Goal: Obtain resource: Download file/media

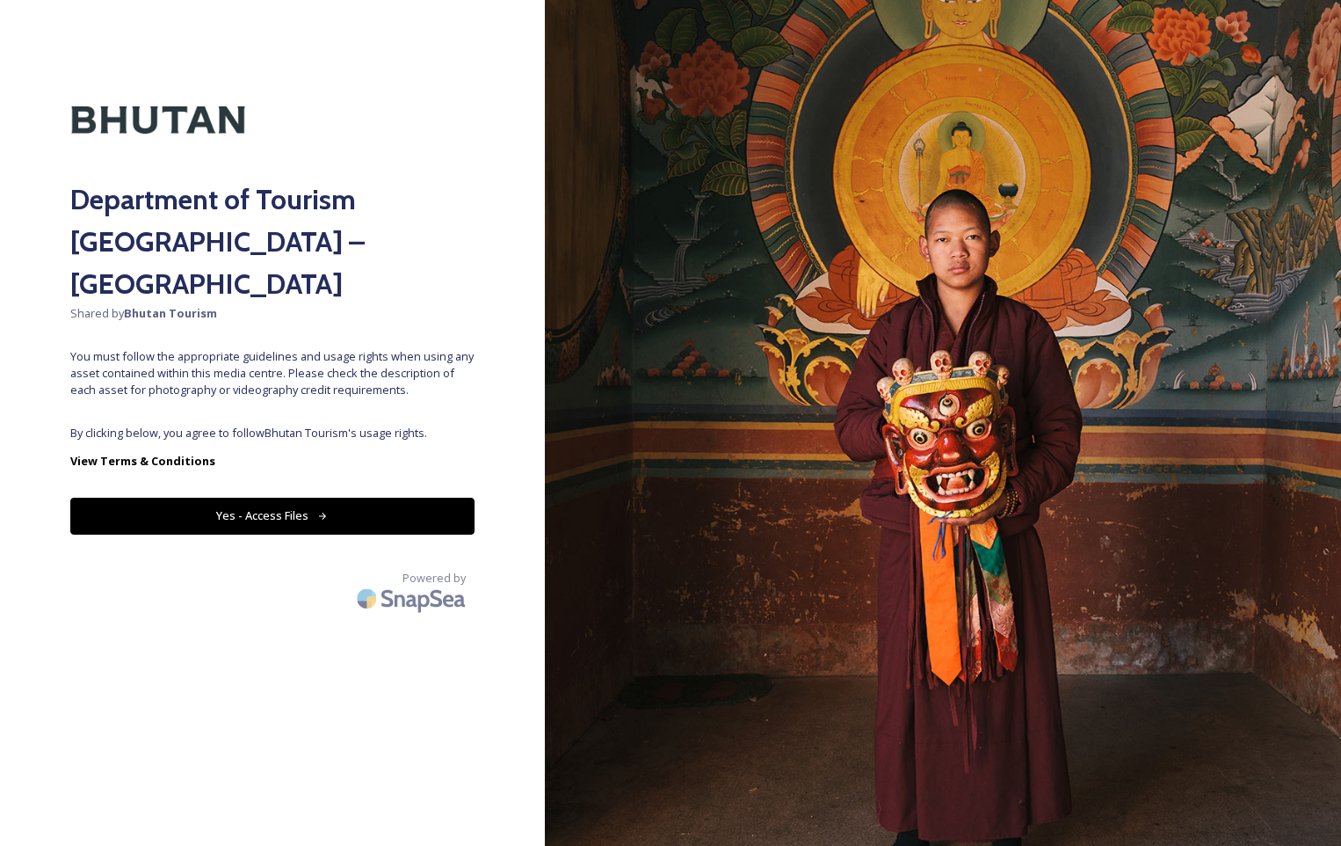
click at [280, 498] on button "Yes - Access Files" at bounding box center [272, 516] width 404 height 36
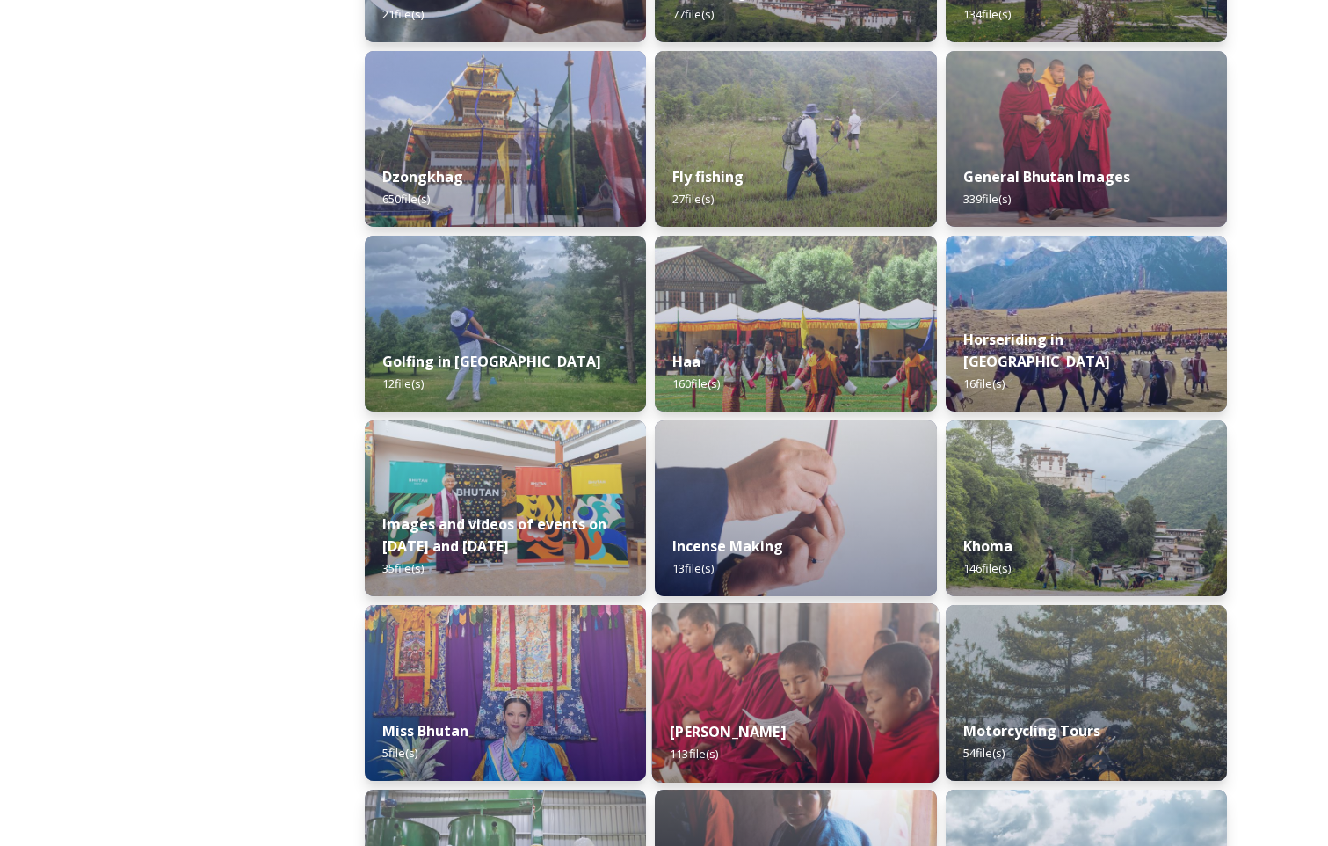
scroll to position [1143, 0]
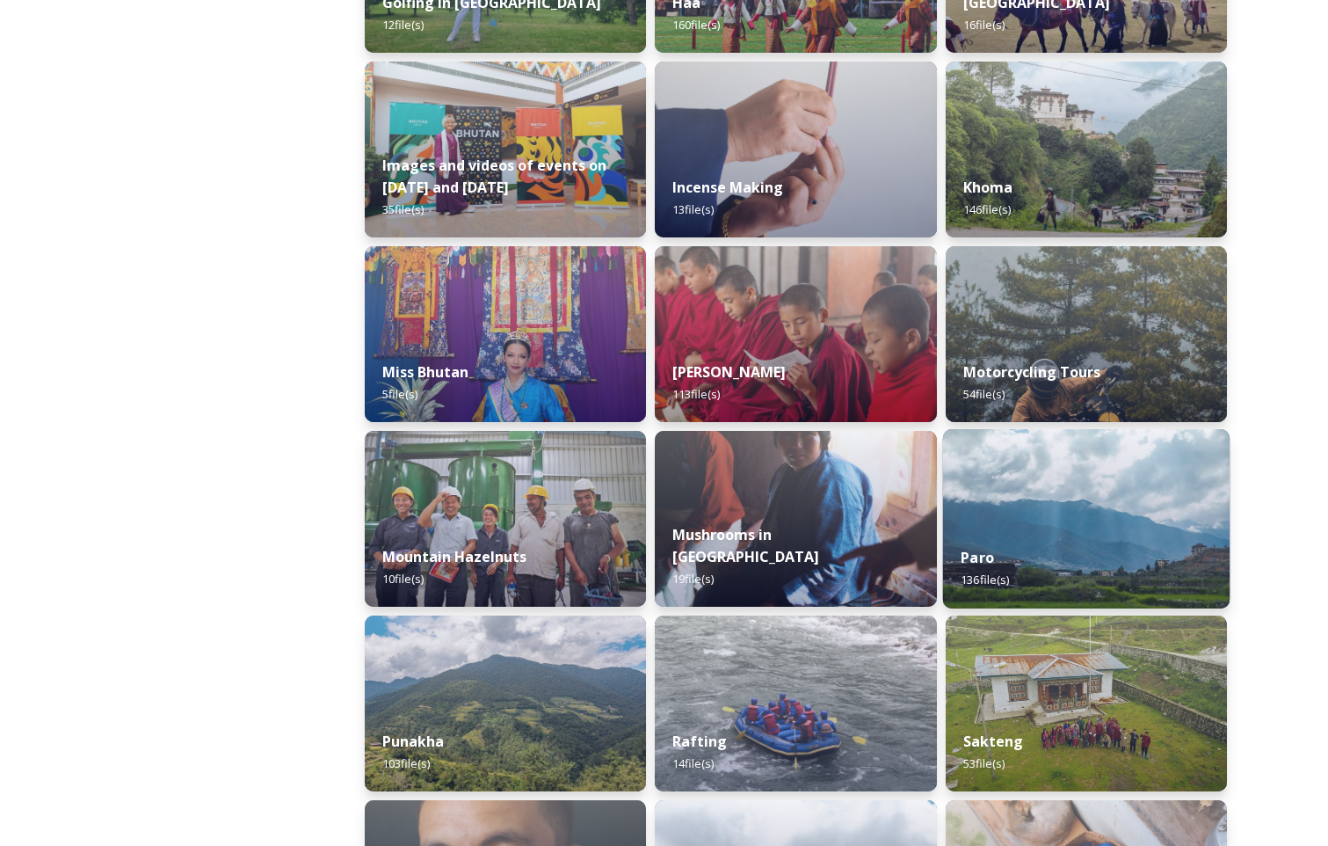
click at [1056, 504] on img at bounding box center [1085, 518] width 287 height 179
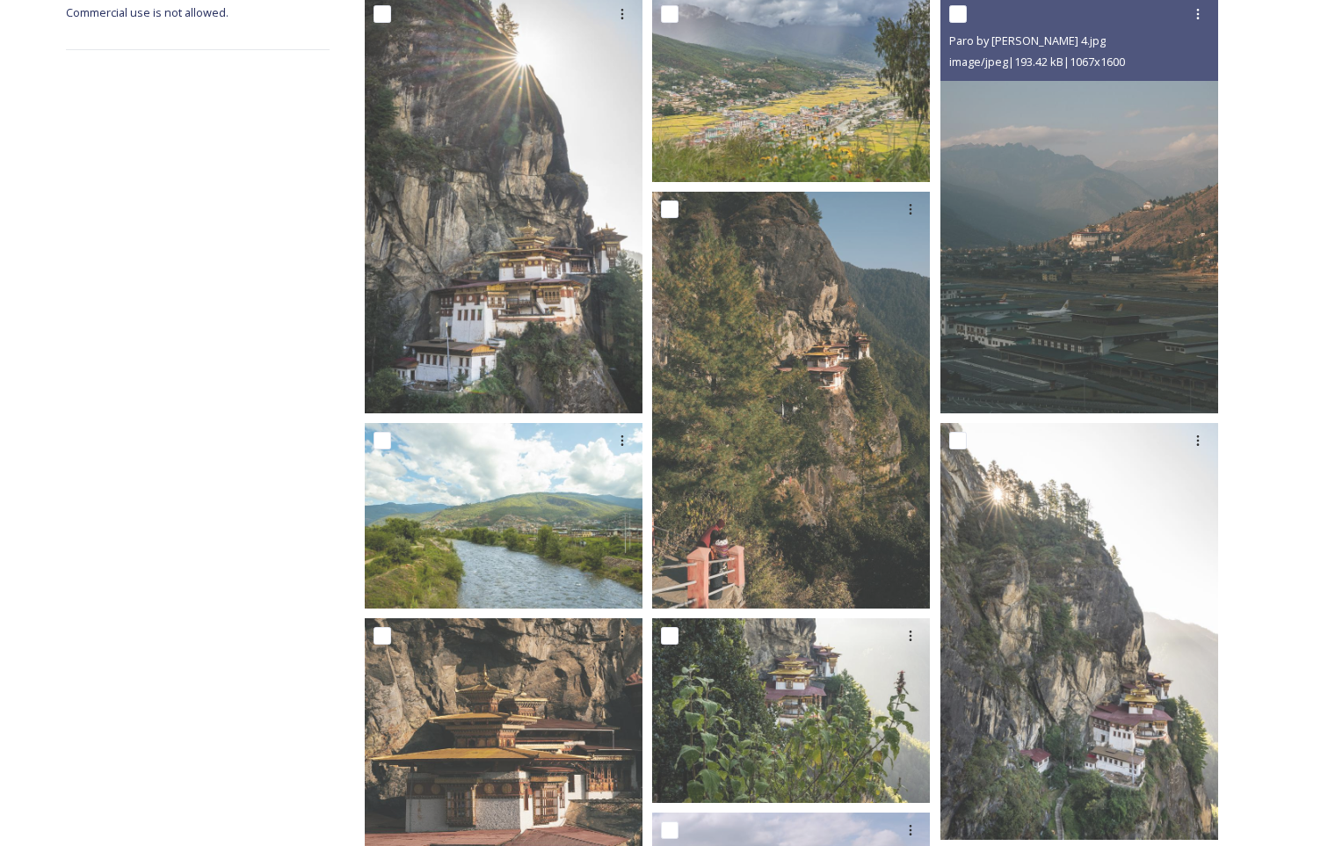
scroll to position [352, 0]
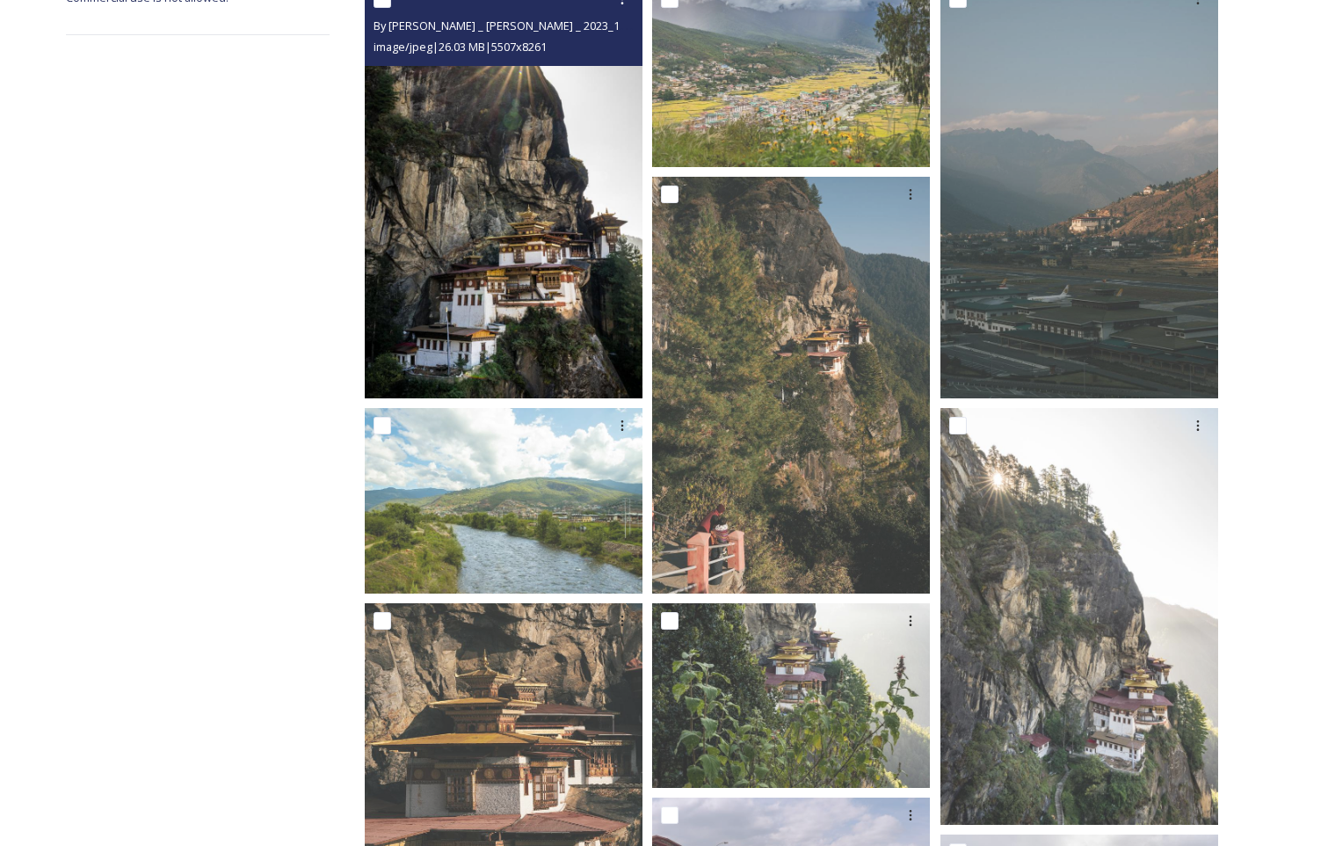
click at [512, 248] on img at bounding box center [504, 190] width 278 height 417
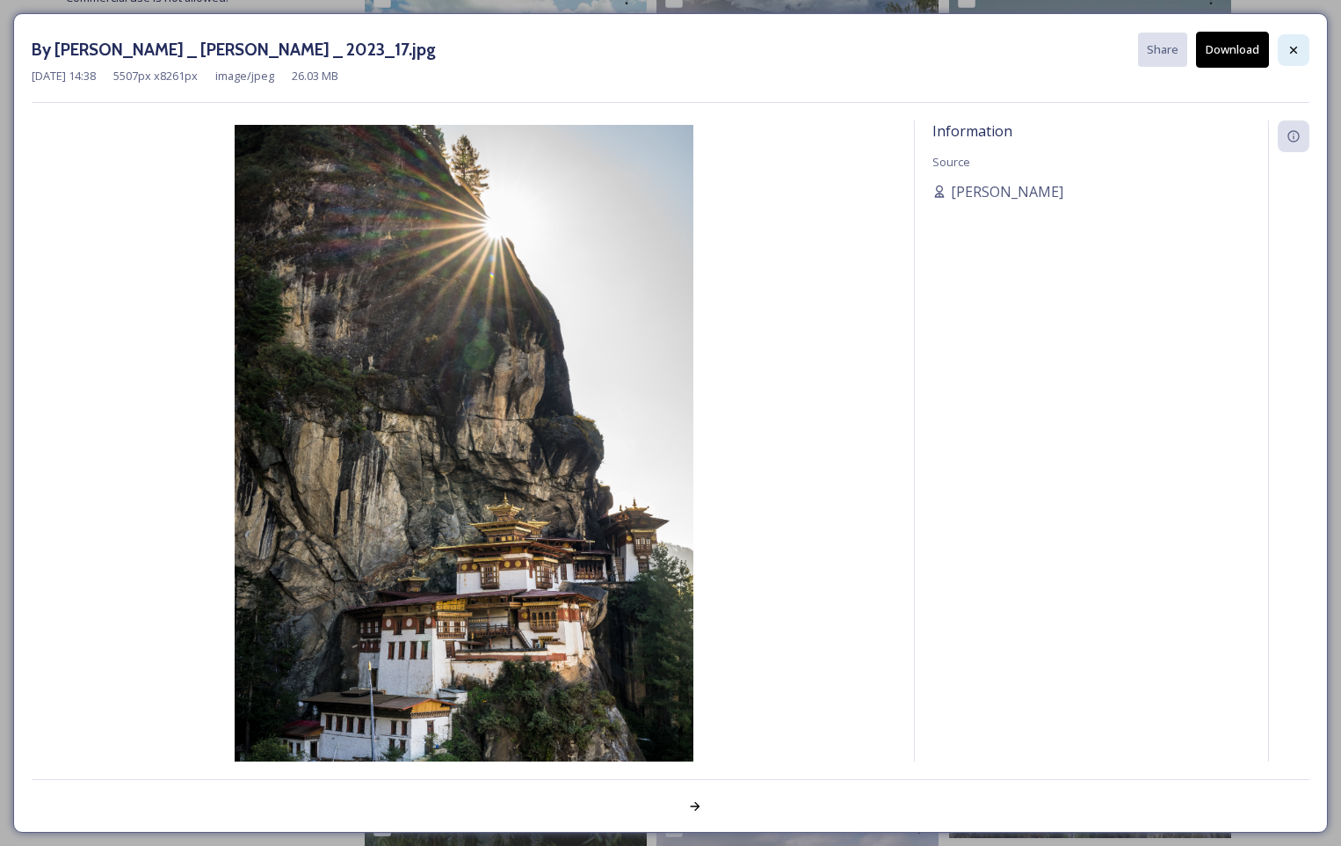
click at [1301, 49] on div at bounding box center [1294, 50] width 32 height 32
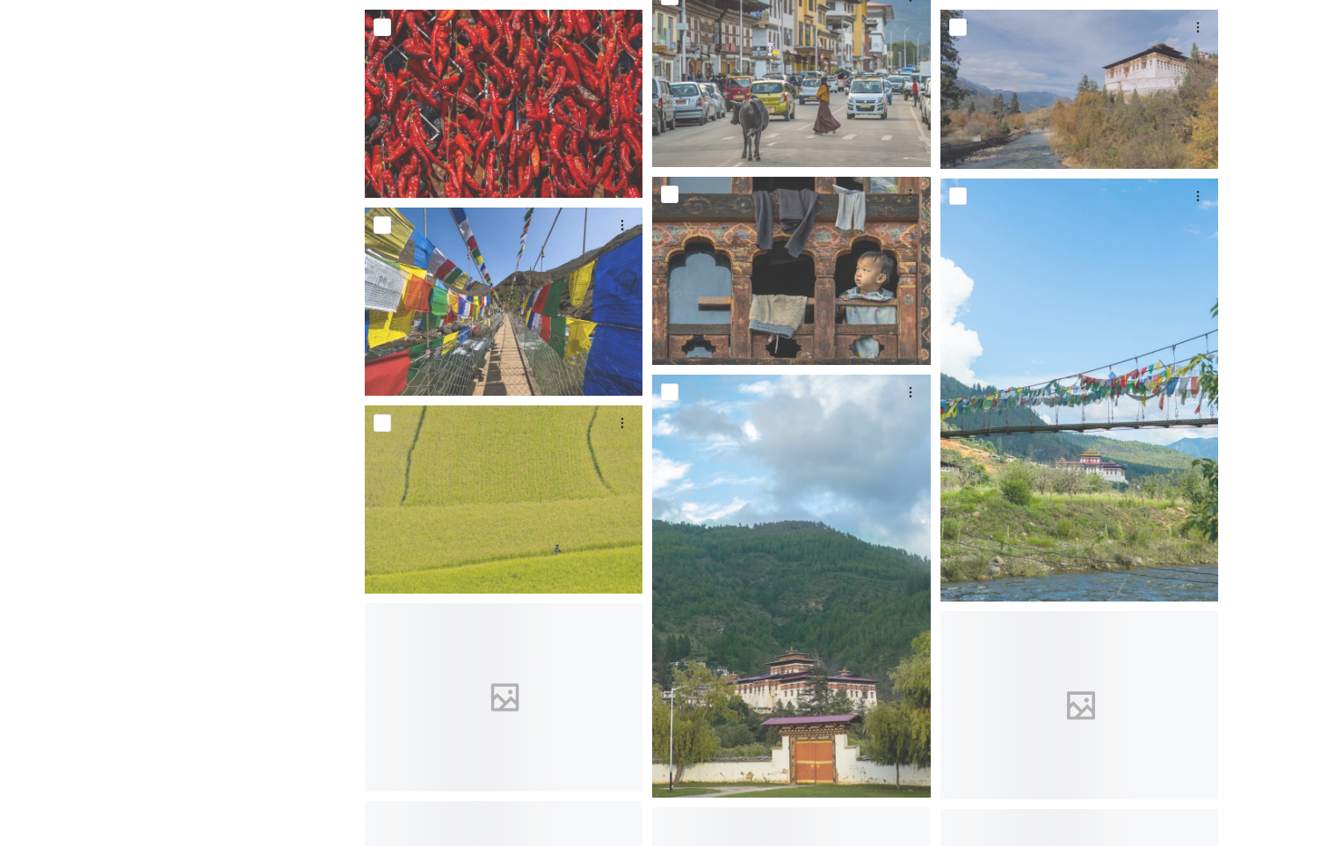
scroll to position [2022, 0]
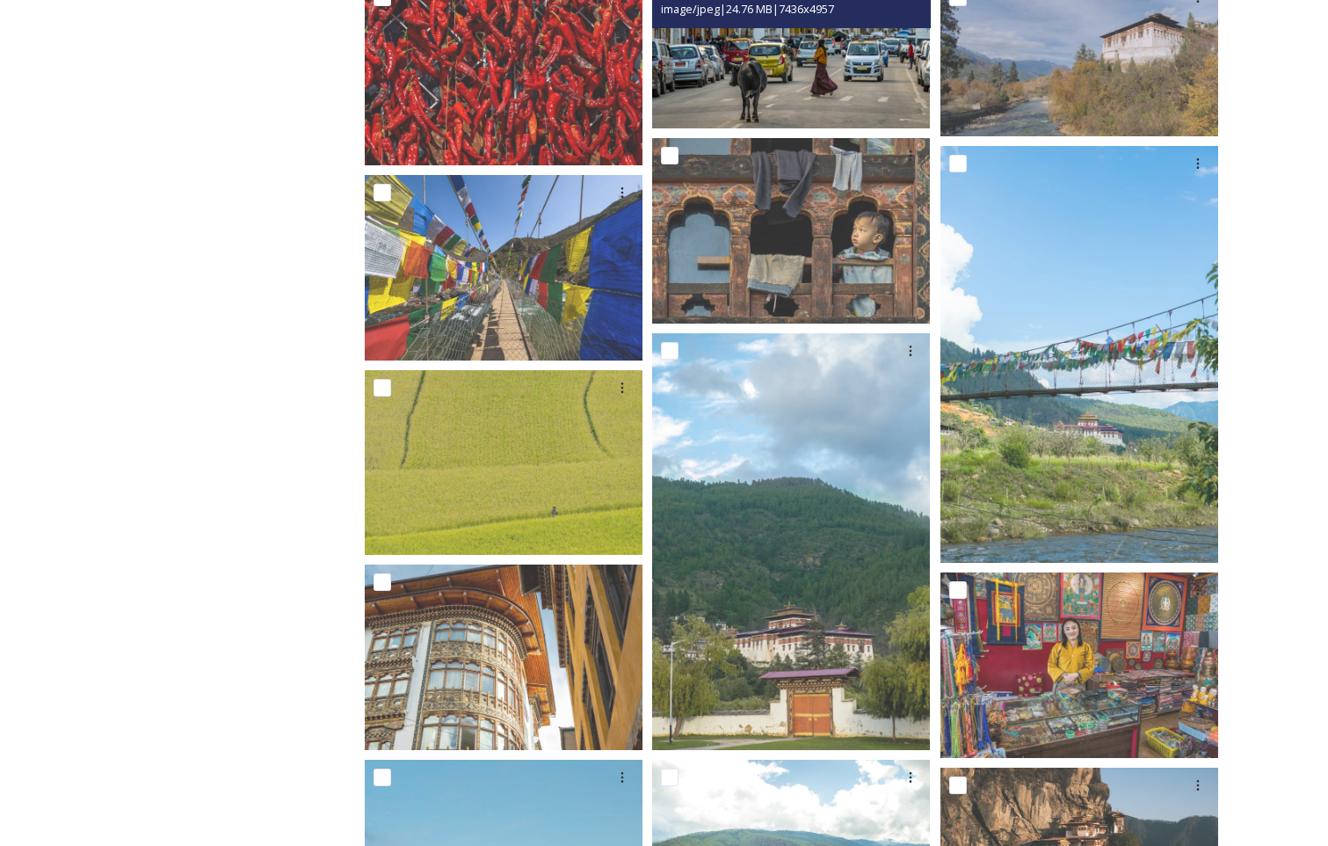
click at [787, 101] on img at bounding box center [791, 35] width 278 height 185
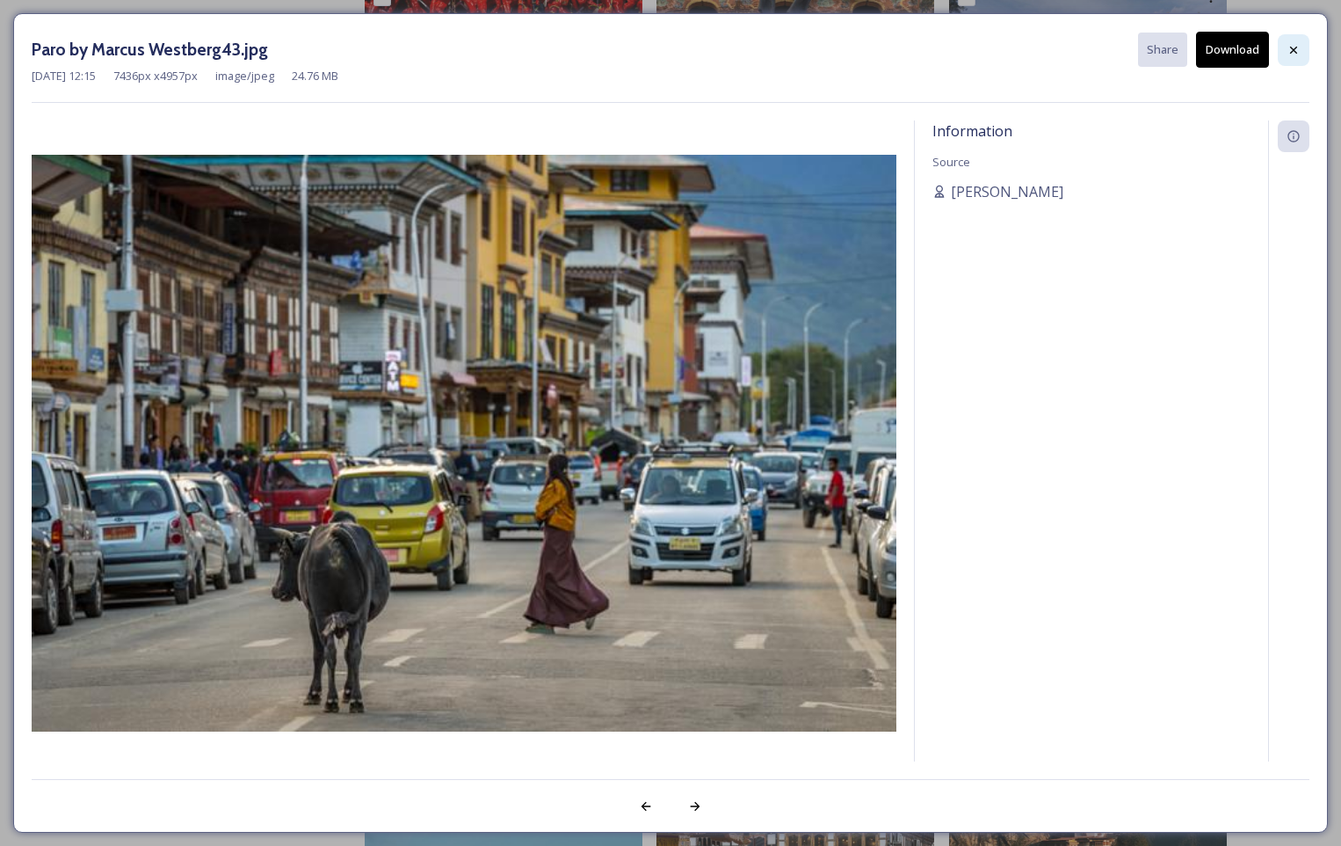
click at [1285, 49] on div at bounding box center [1294, 50] width 32 height 32
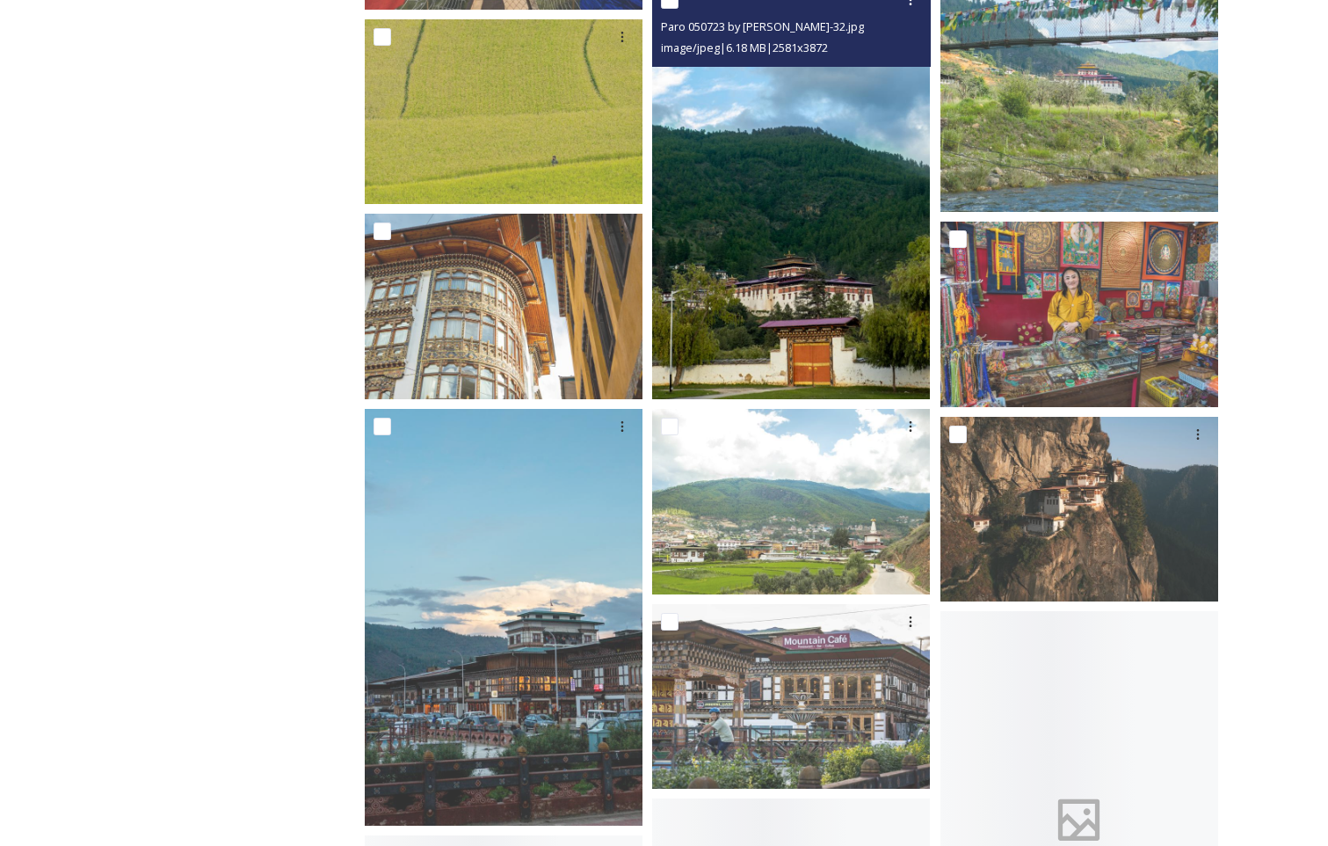
scroll to position [2373, 0]
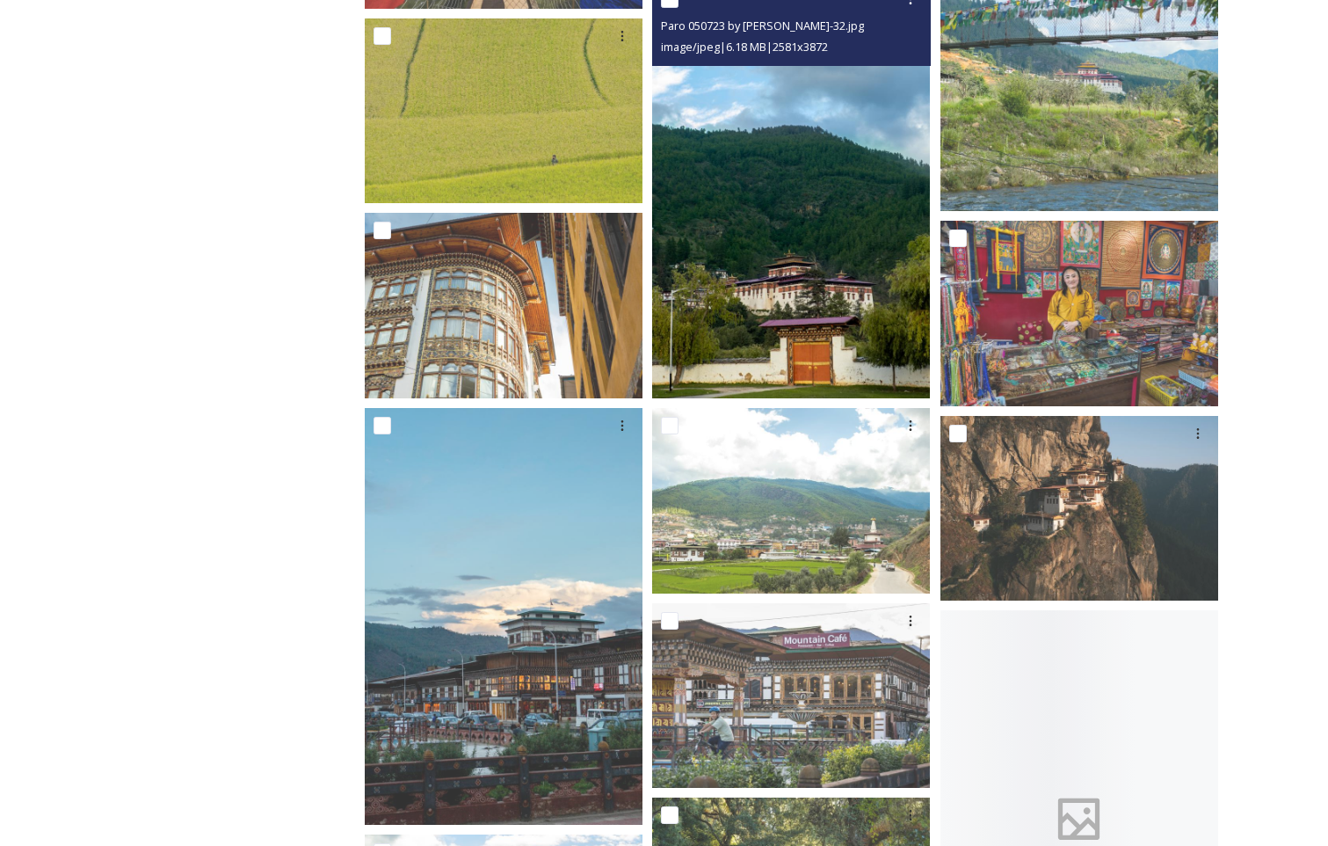
click at [863, 258] on img at bounding box center [791, 190] width 278 height 417
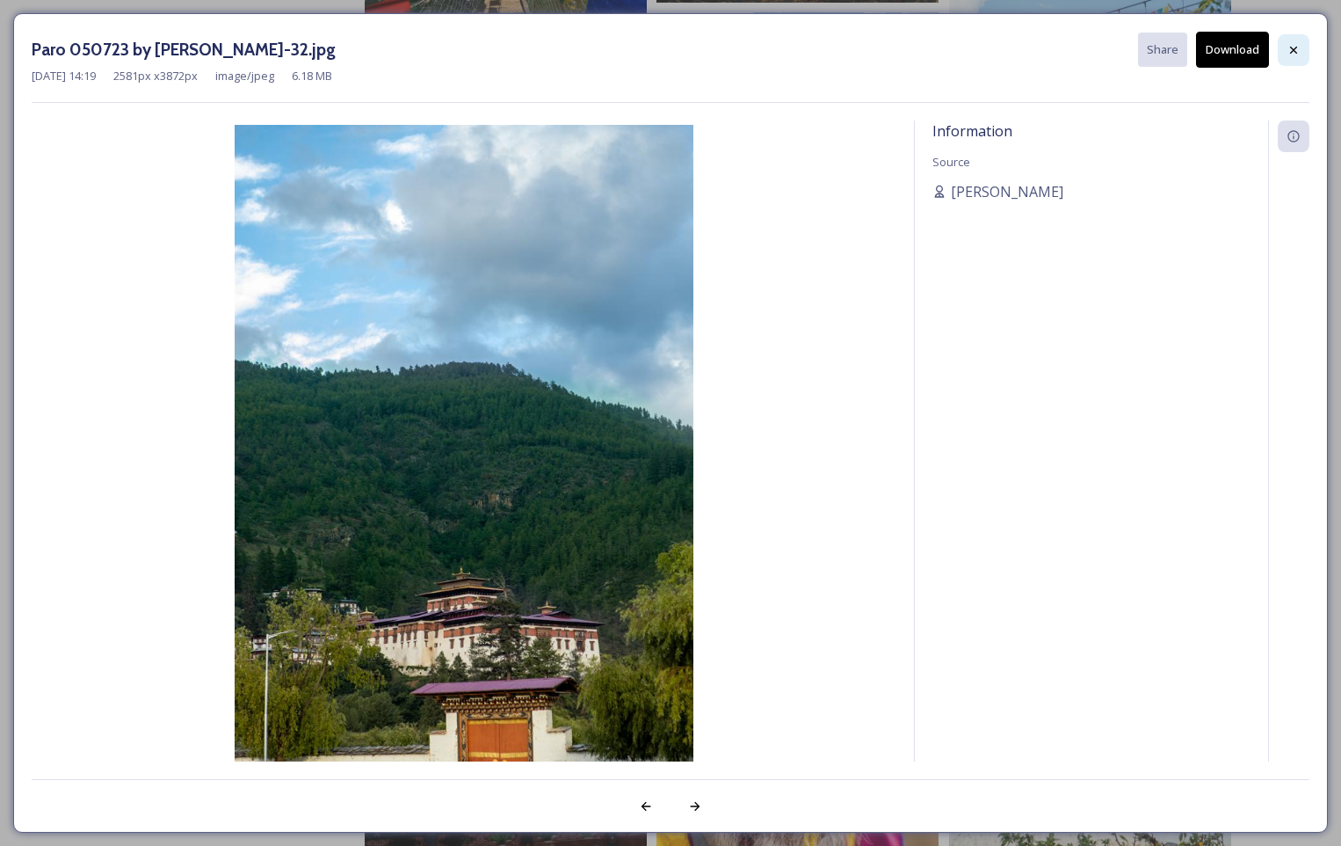
click at [1292, 54] on icon at bounding box center [1294, 50] width 14 height 14
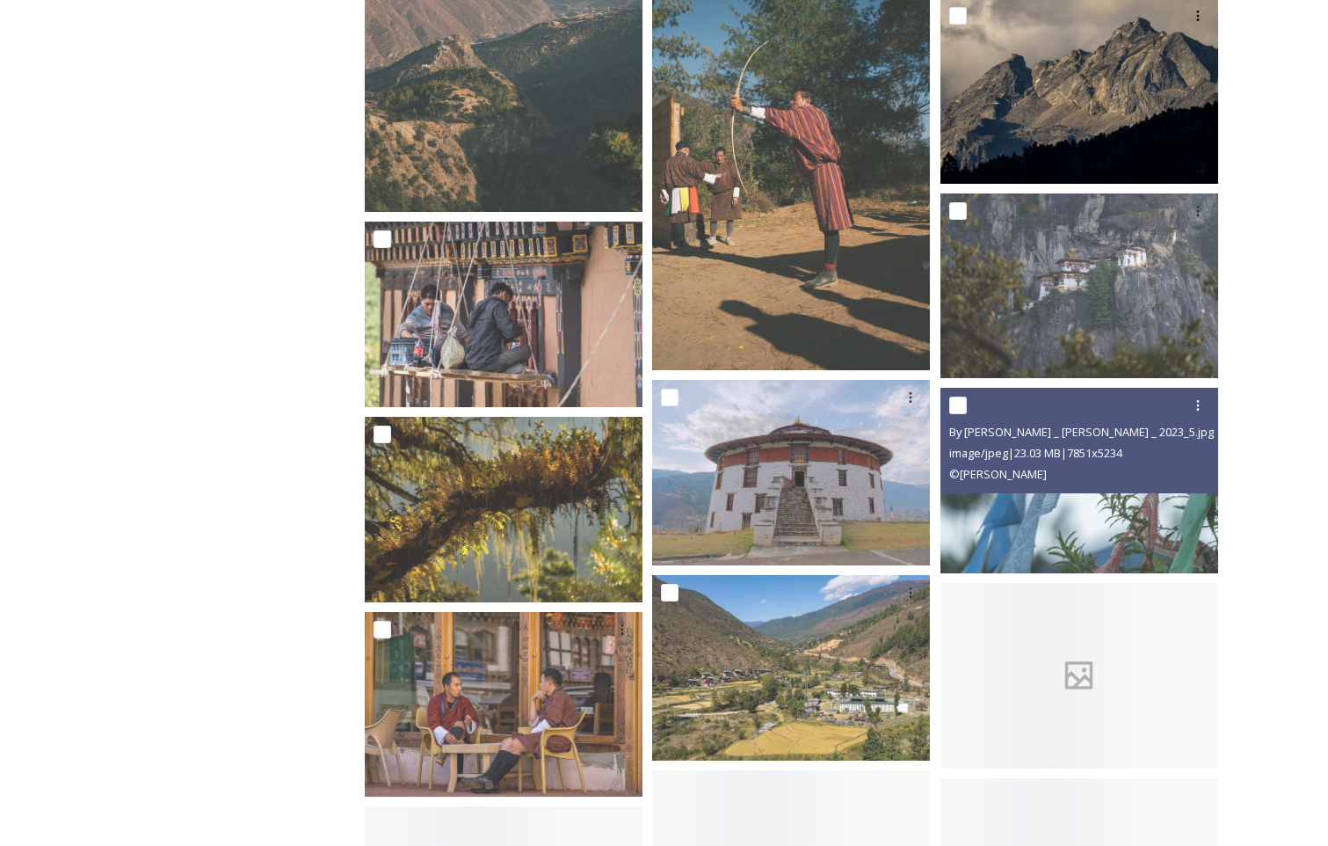
scroll to position [4659, 0]
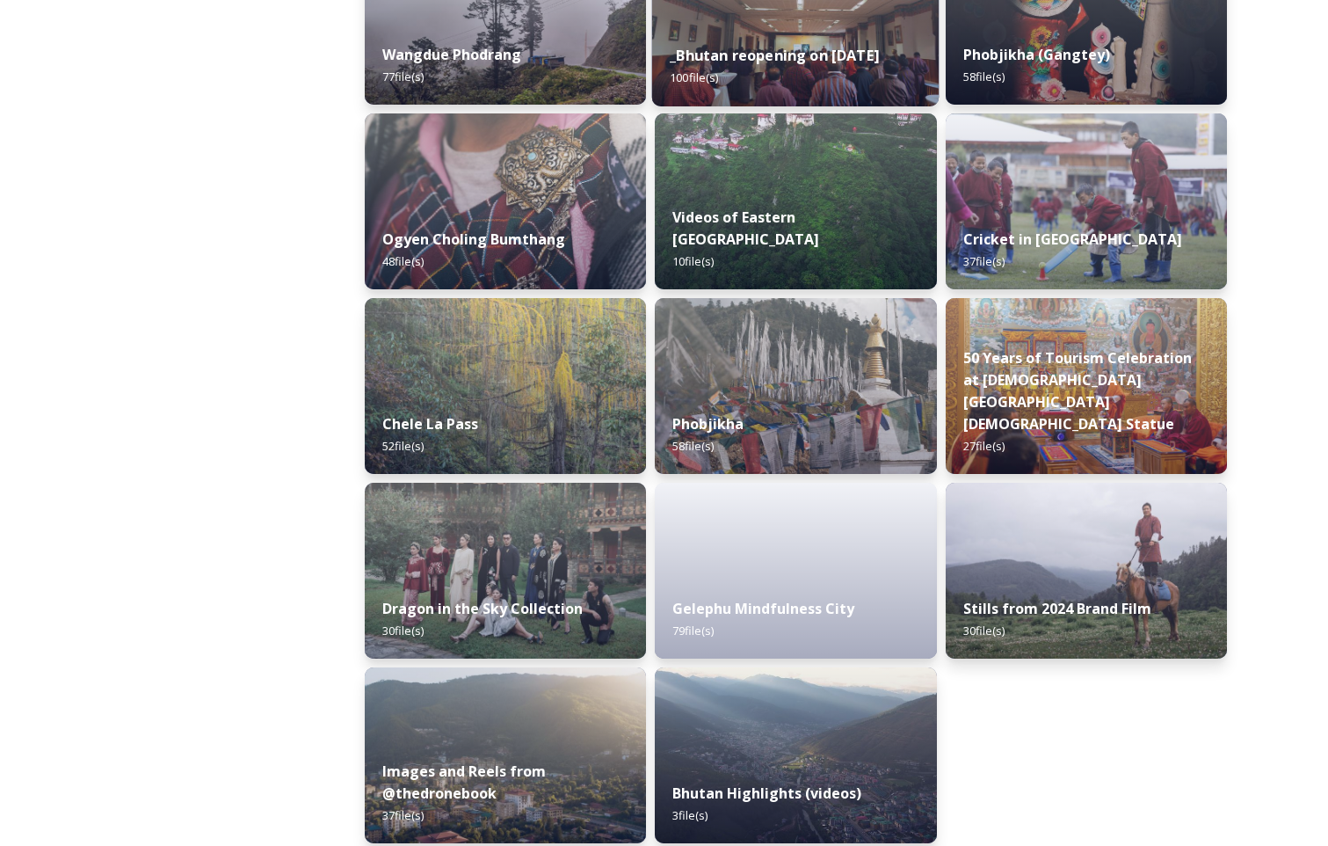
scroll to position [2767, 0]
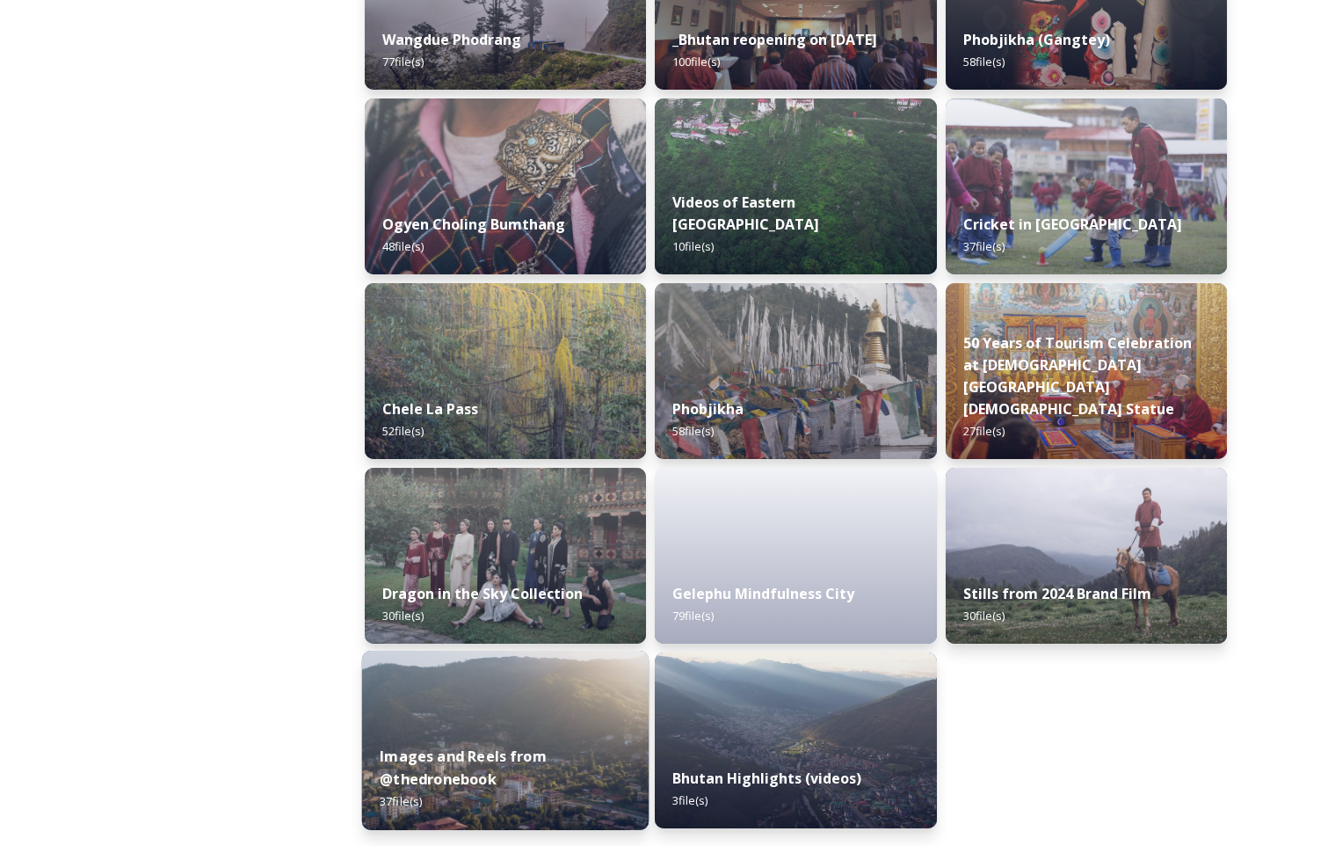
click at [565, 701] on img at bounding box center [505, 739] width 287 height 179
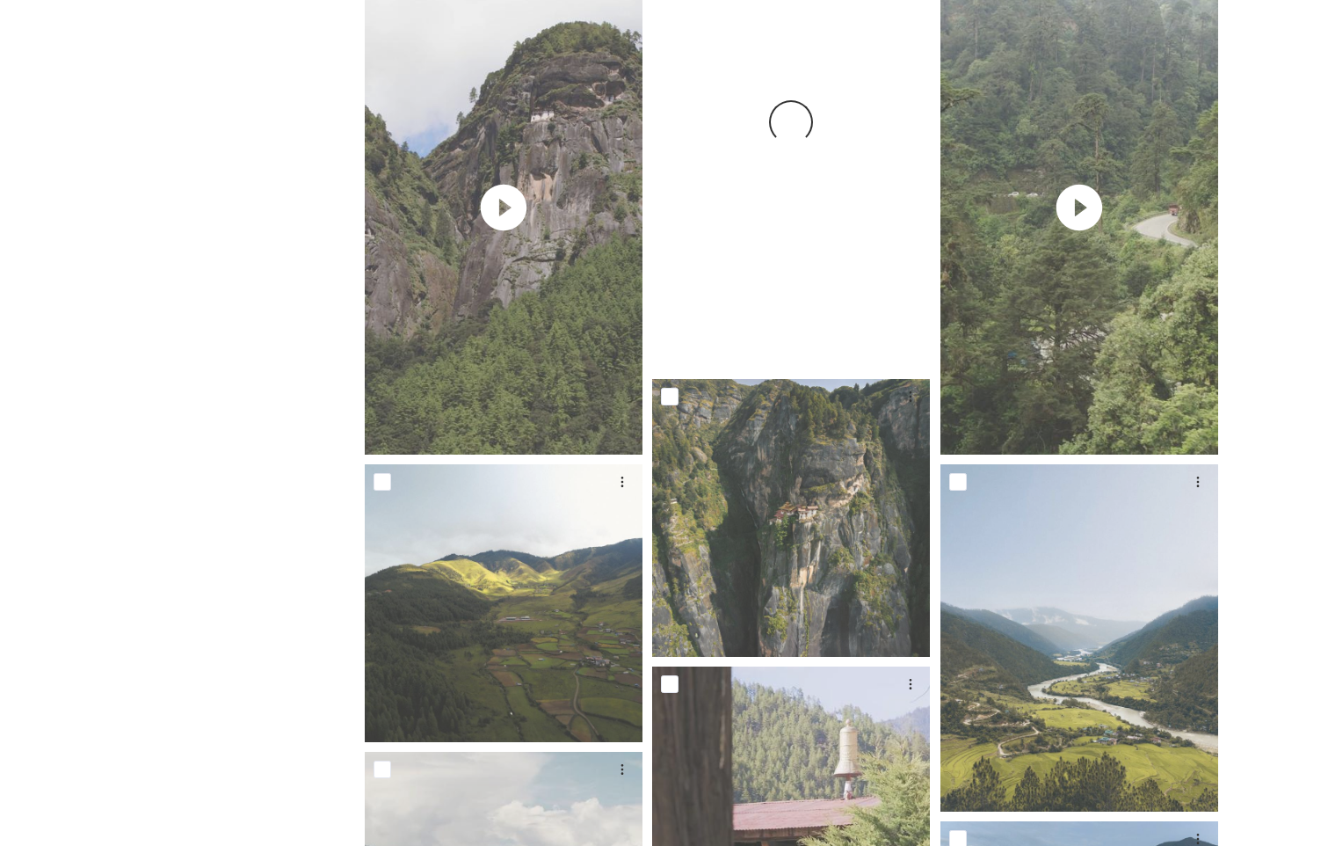
scroll to position [2549, 0]
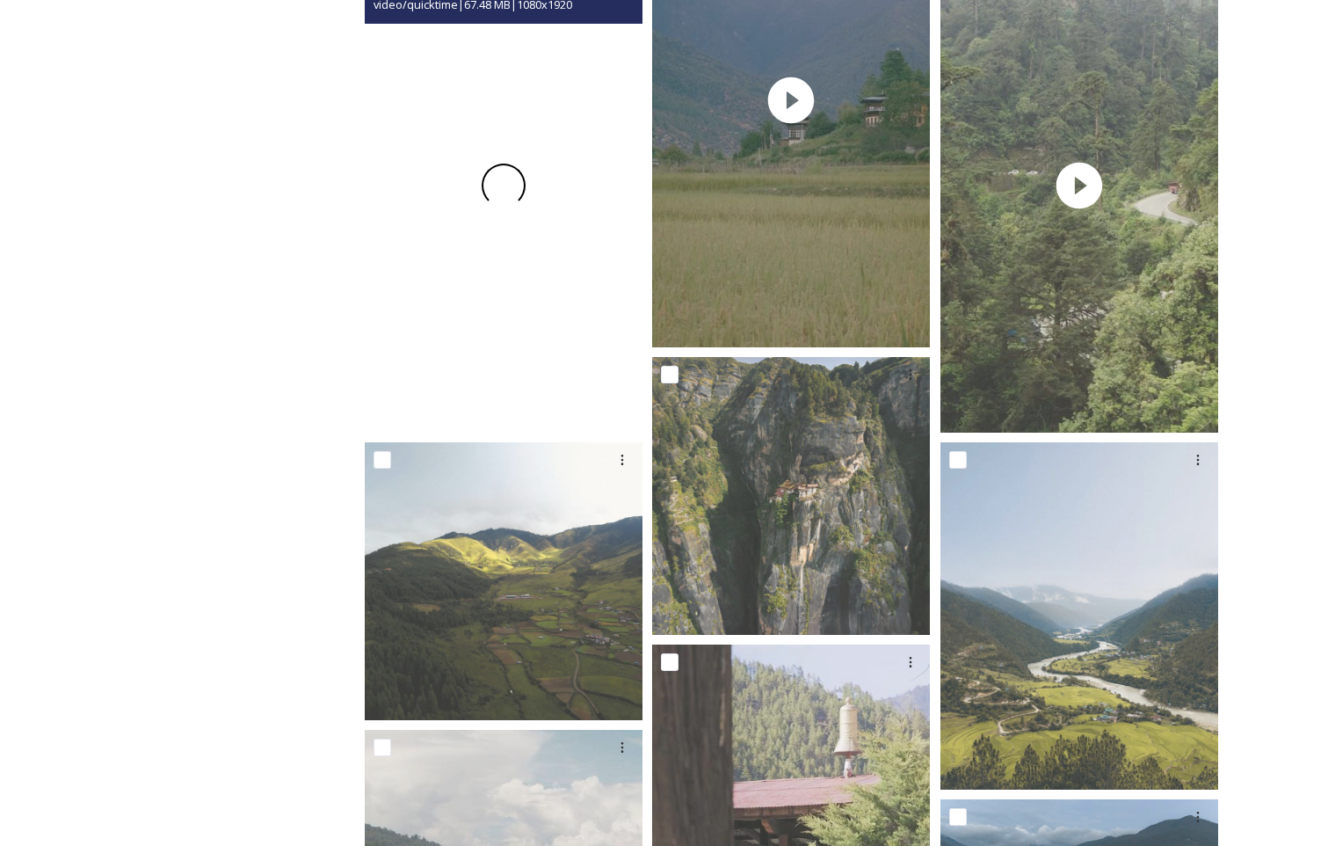
click at [545, 356] on div at bounding box center [504, 186] width 278 height 494
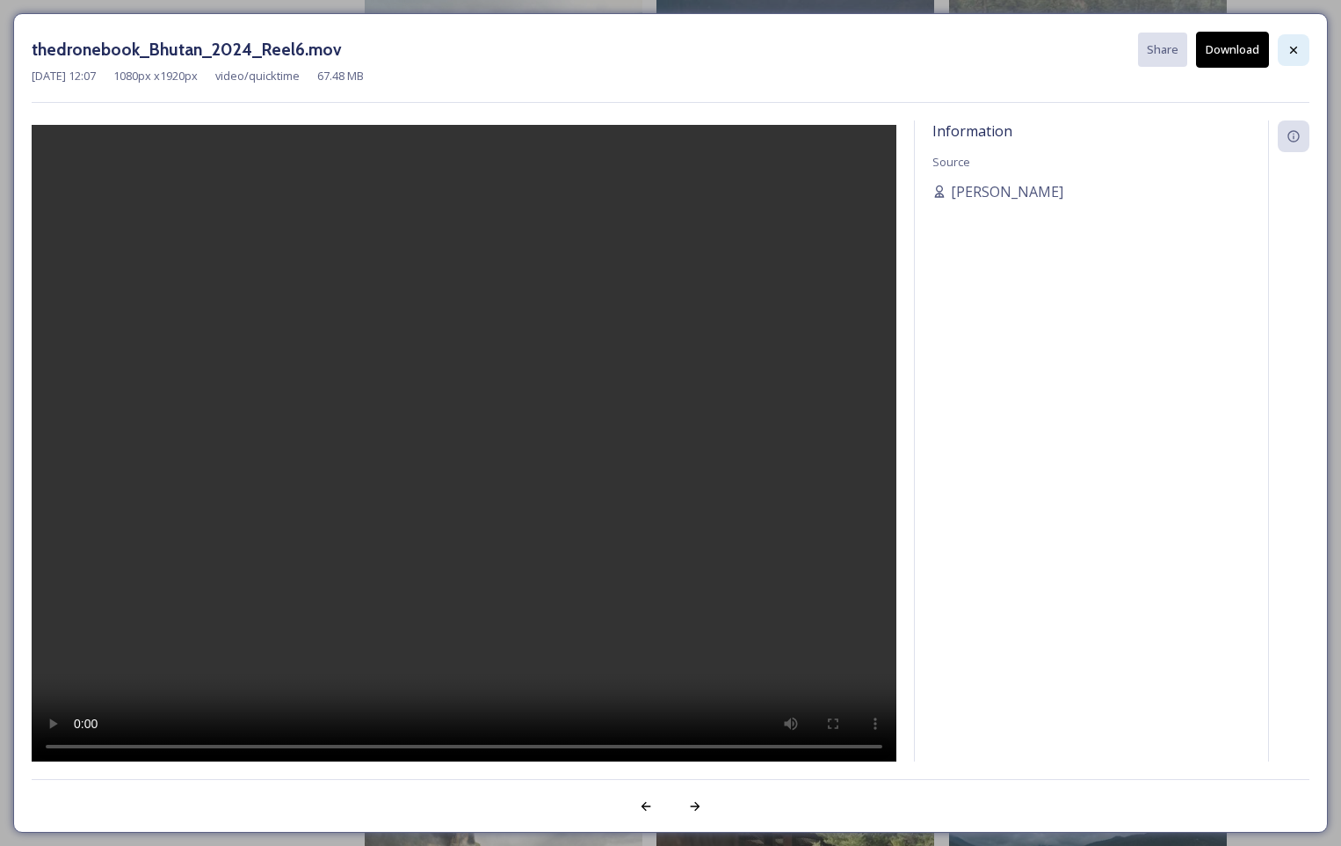
click at [1293, 55] on icon at bounding box center [1294, 50] width 14 height 14
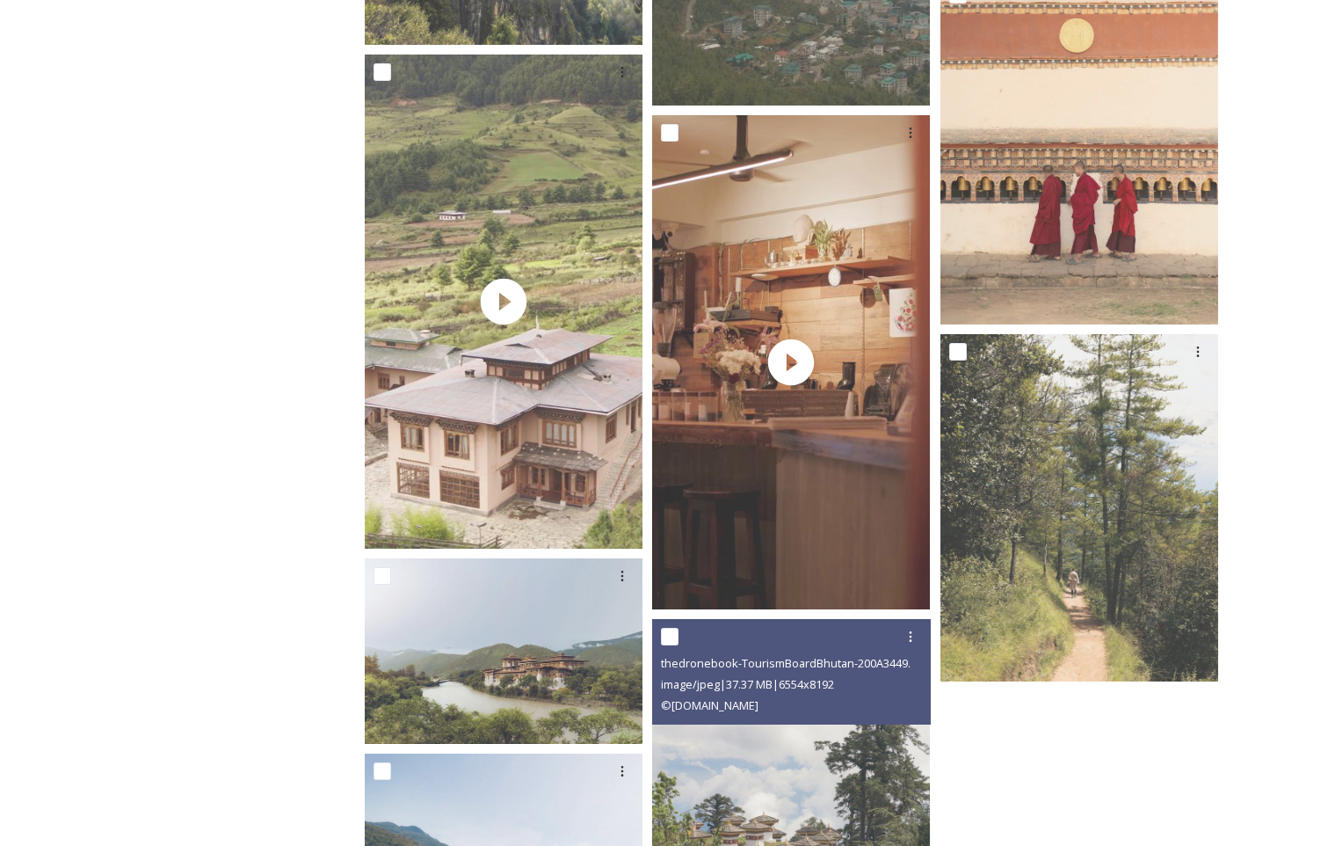
scroll to position [4044, 0]
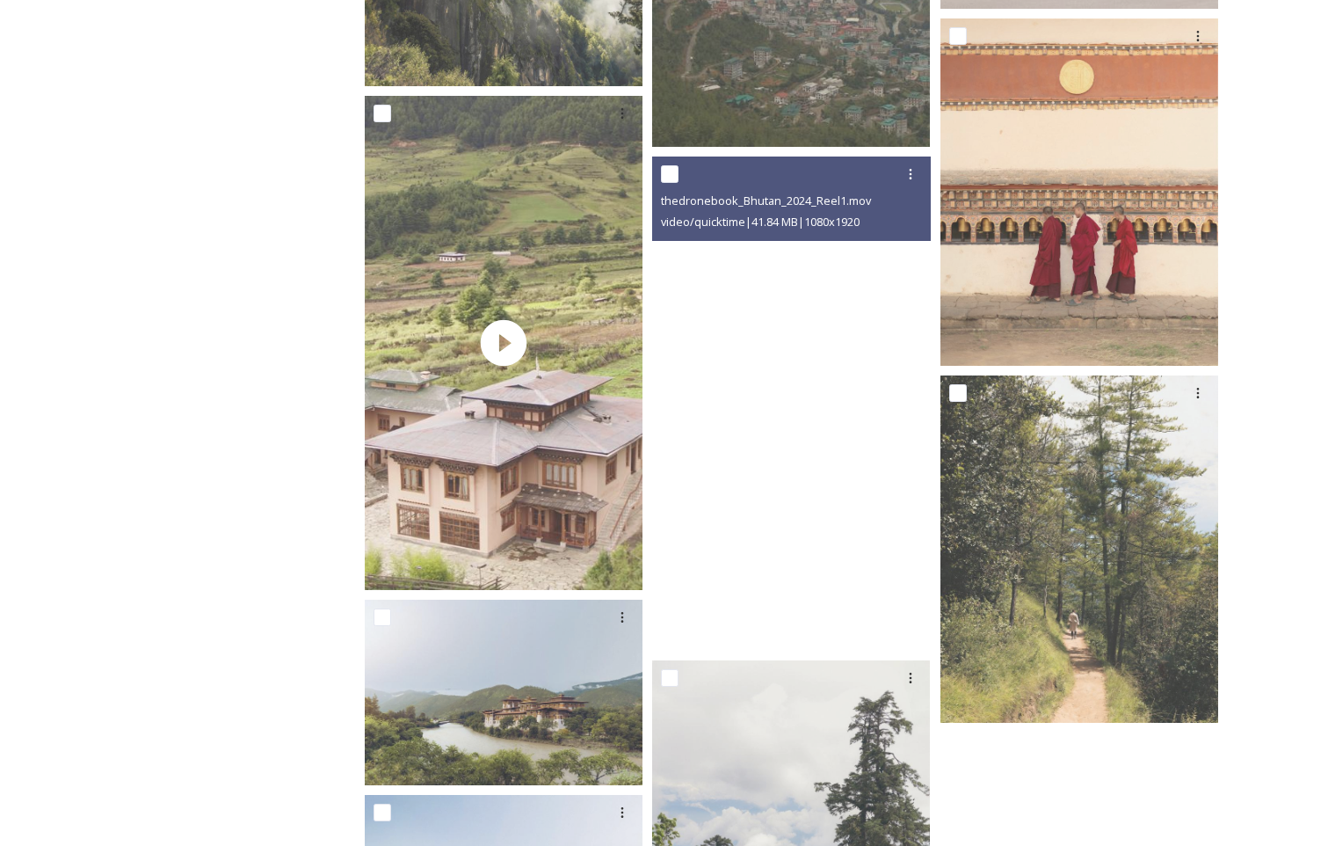
click at [878, 432] on video "thedronebook_Bhutan_2024_Reel1.mov" at bounding box center [791, 403] width 278 height 494
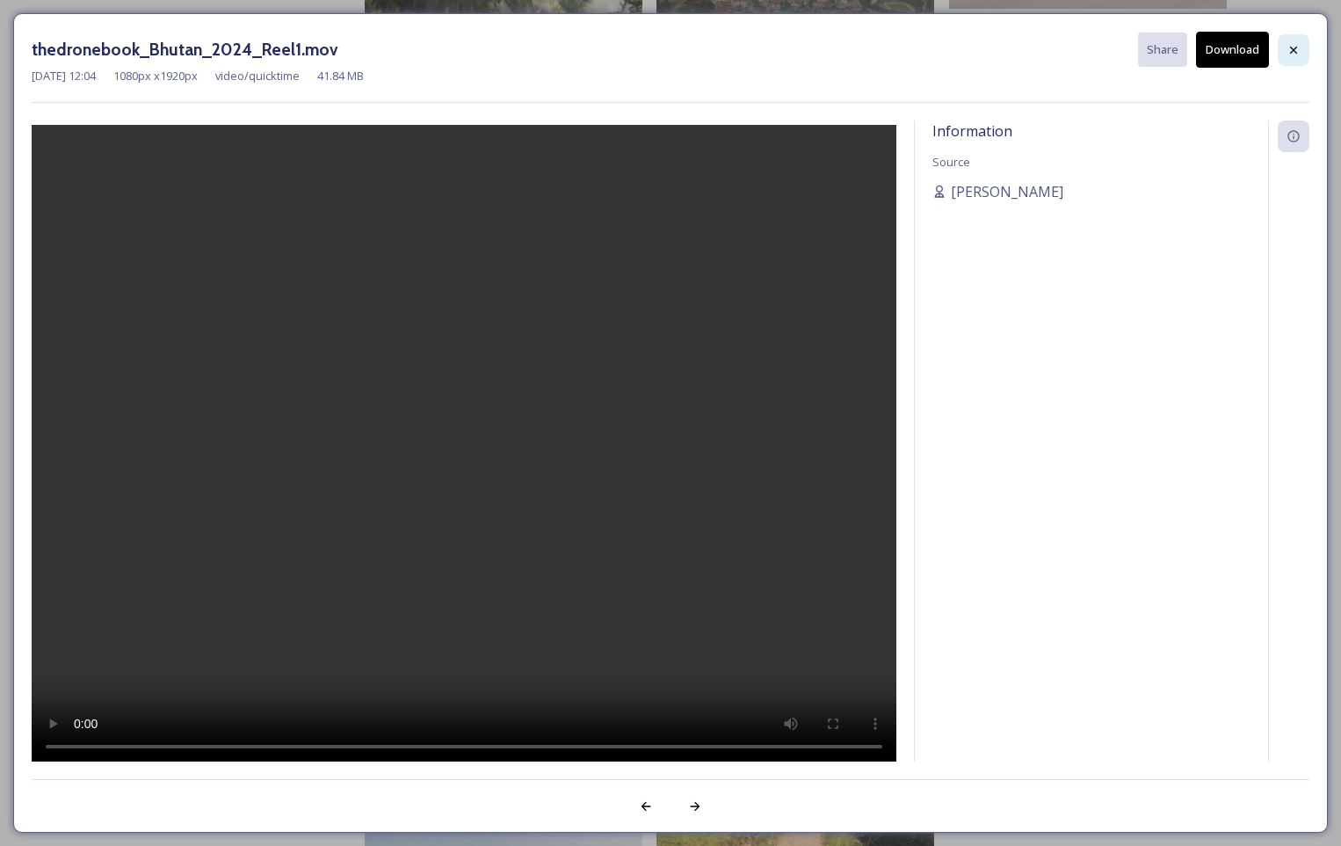
click at [1298, 51] on icon at bounding box center [1294, 50] width 14 height 14
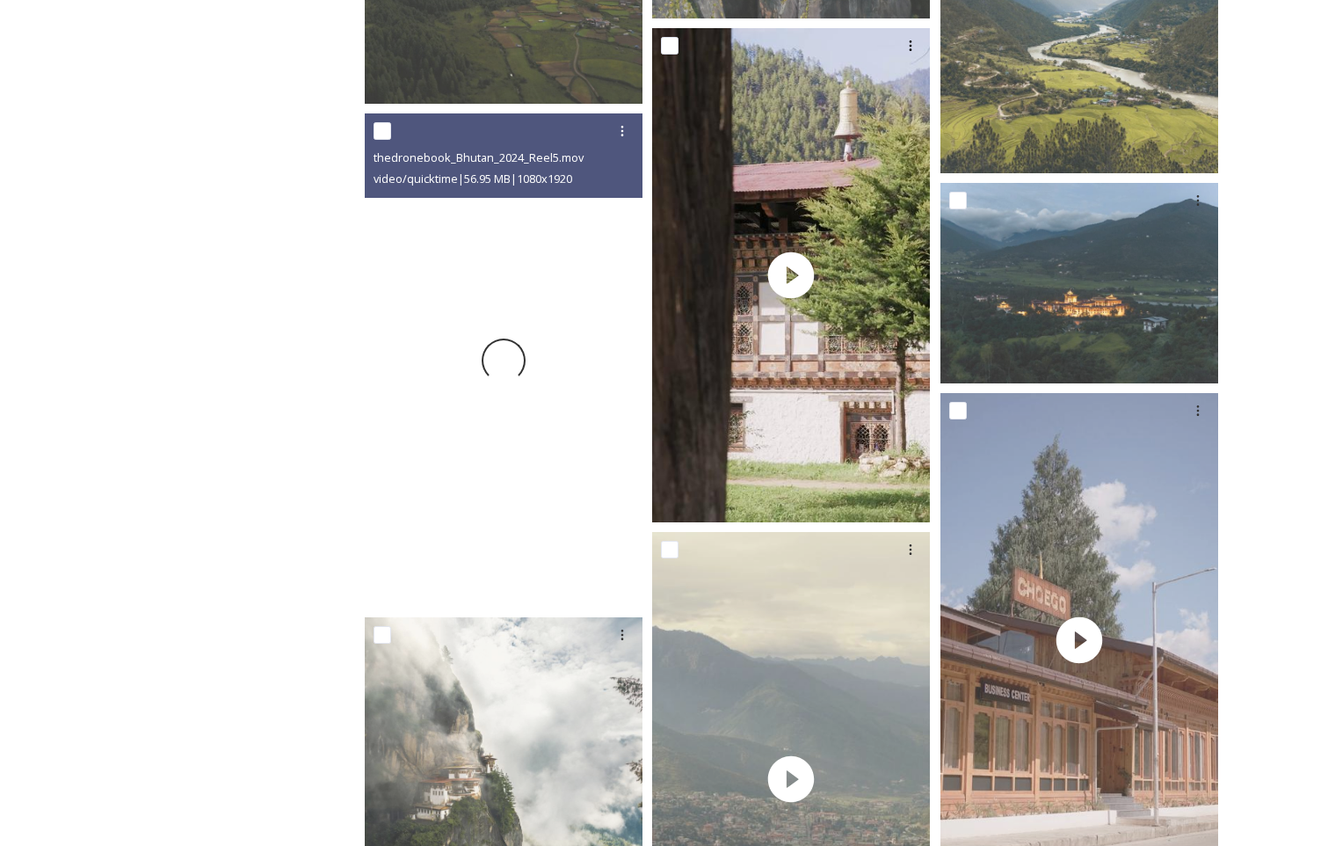
scroll to position [3165, 0]
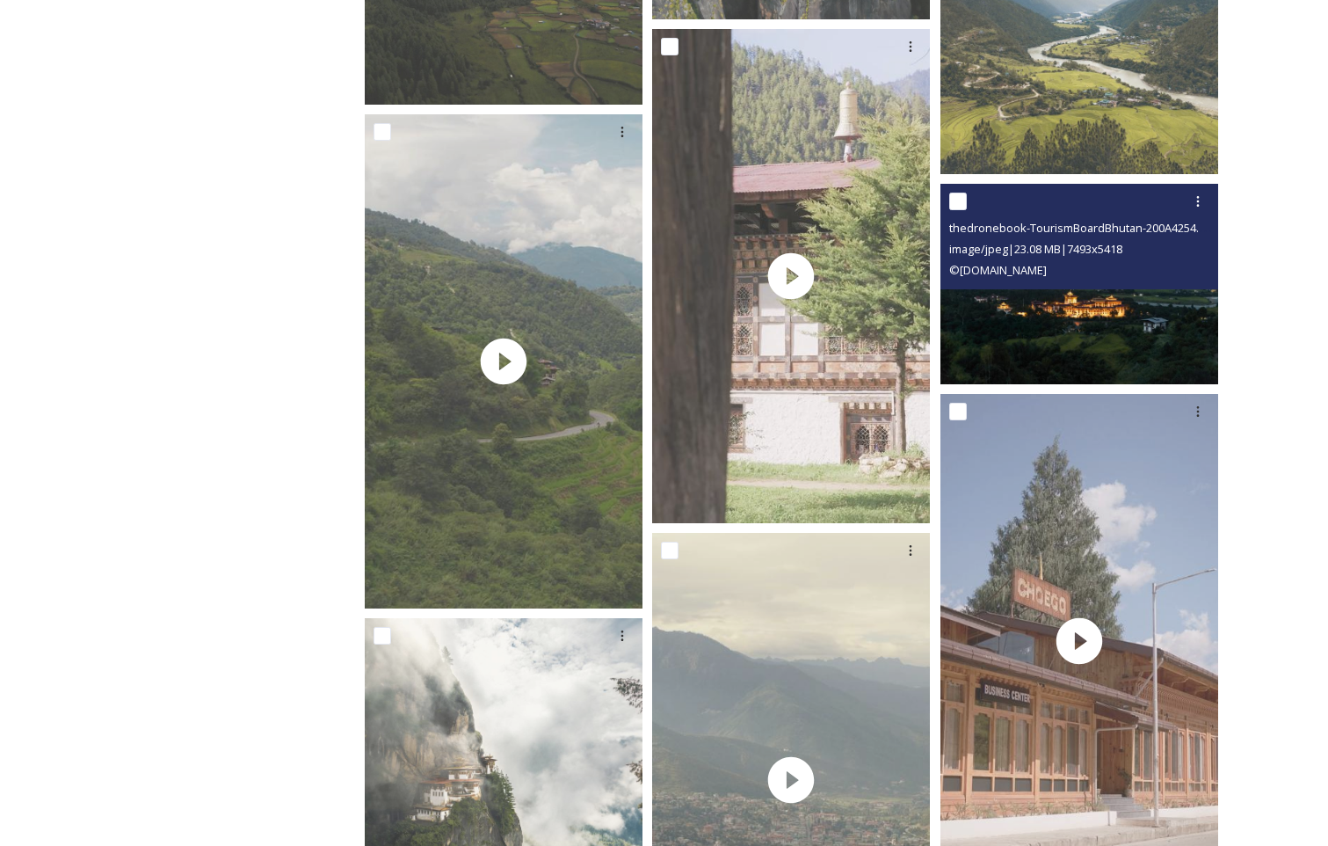
click at [1011, 302] on img at bounding box center [1080, 284] width 278 height 200
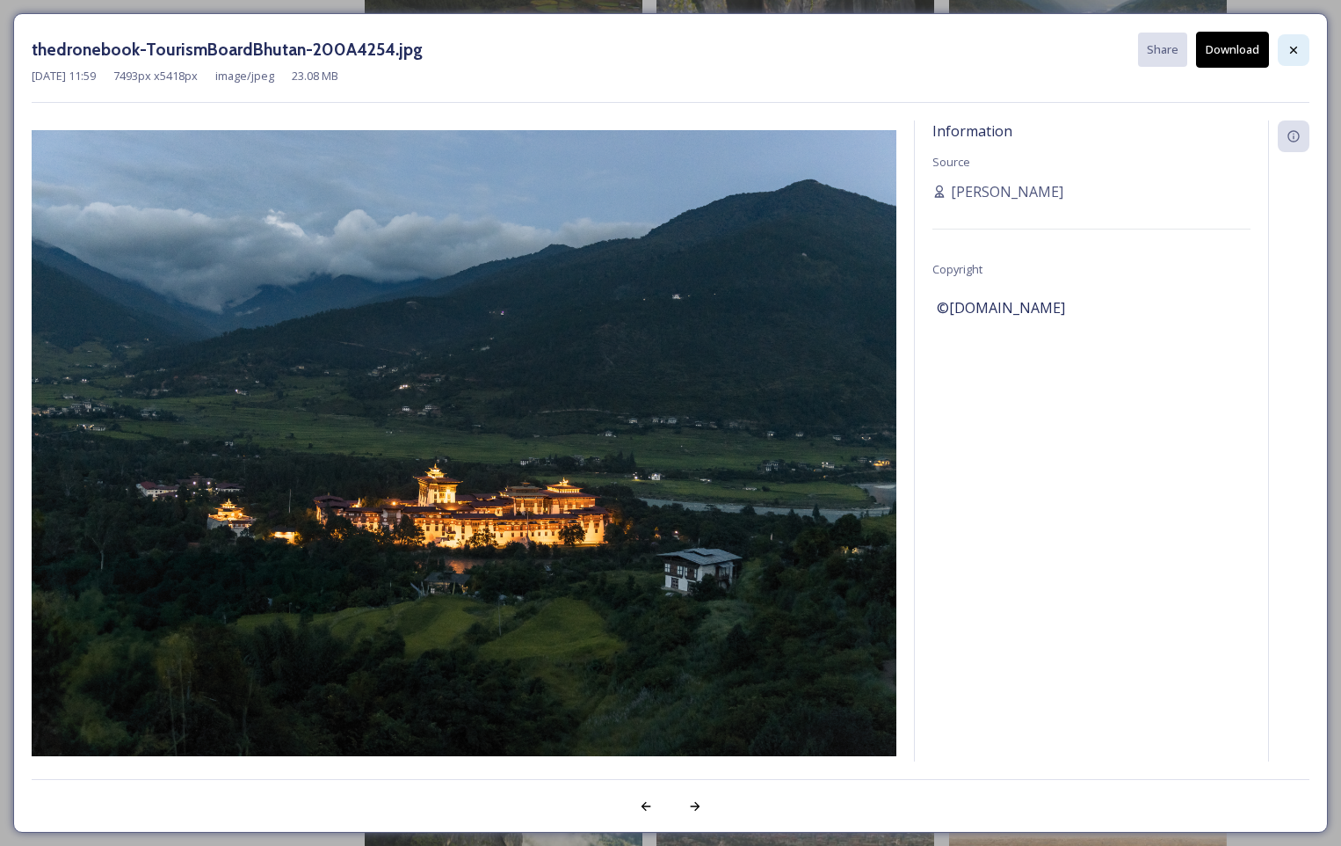
click at [1292, 56] on icon at bounding box center [1294, 50] width 14 height 14
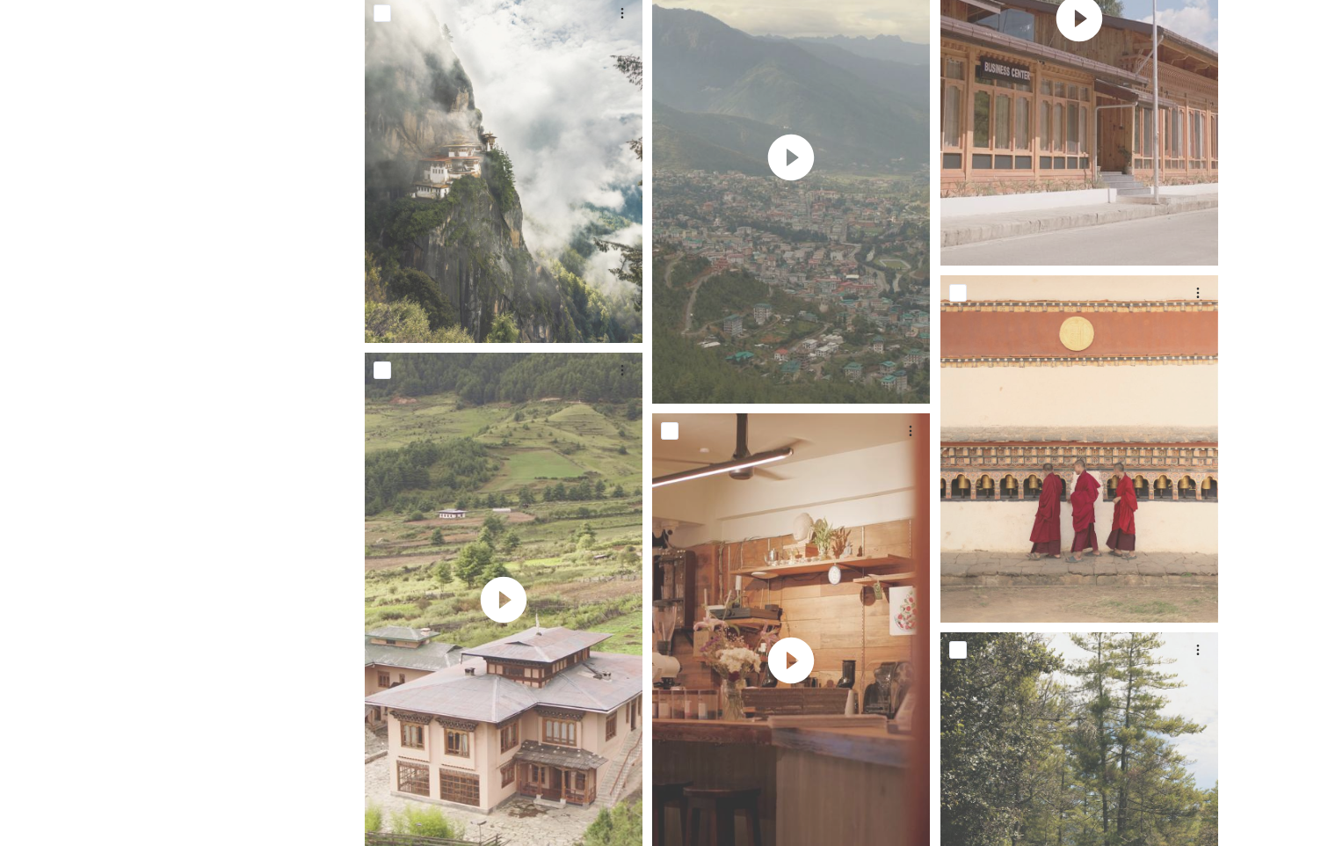
scroll to position [4131, 0]
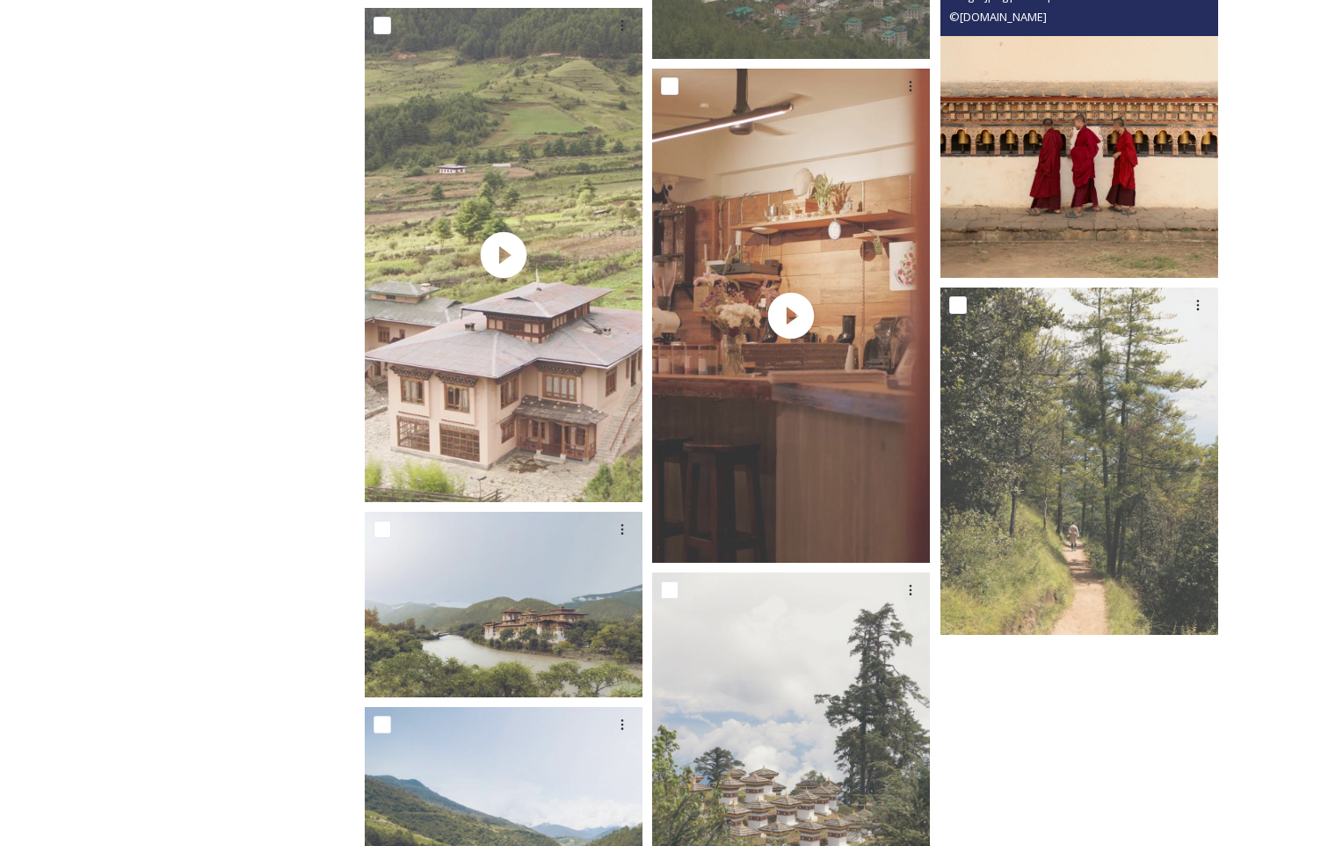
click at [1076, 238] on img at bounding box center [1080, 104] width 278 height 347
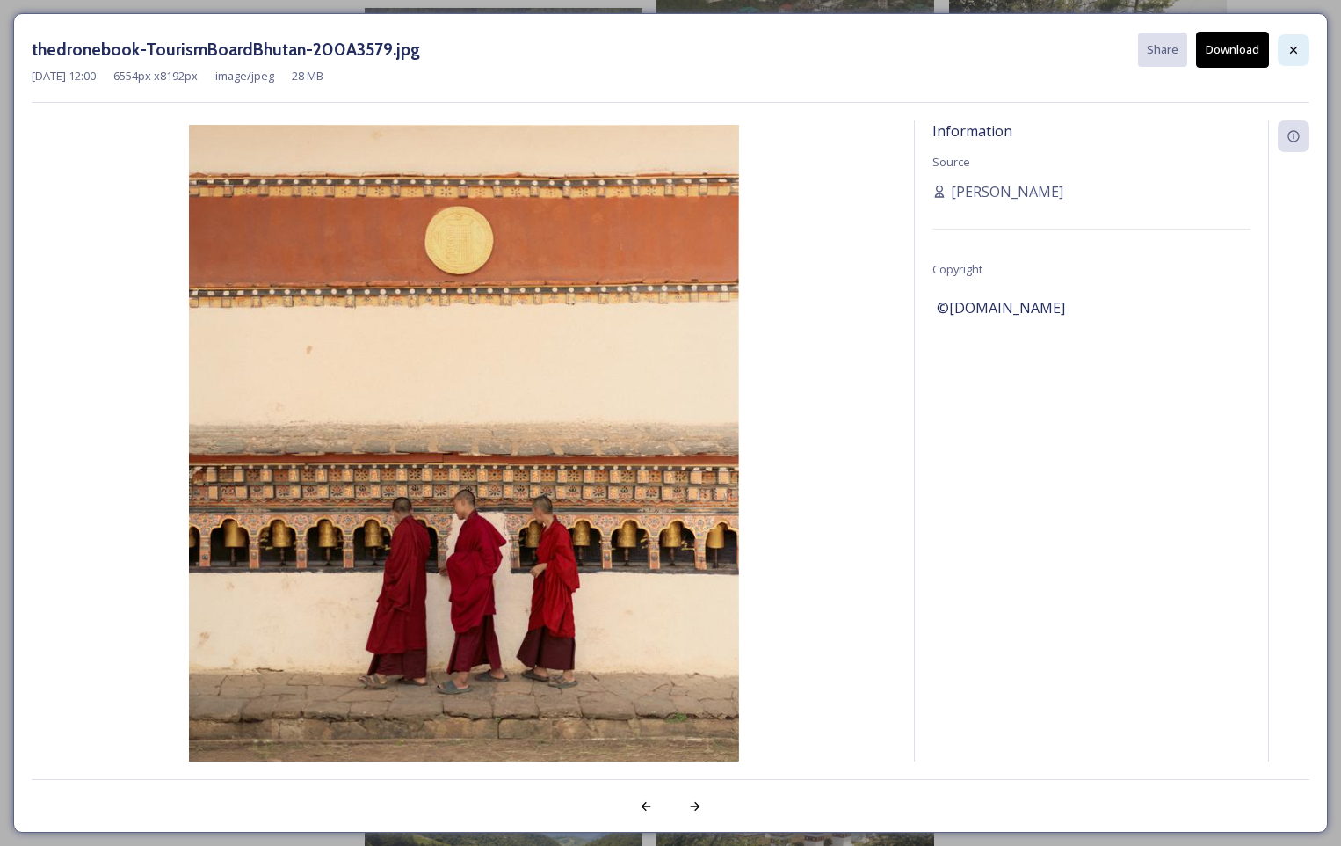
click at [1290, 48] on icon at bounding box center [1294, 50] width 14 height 14
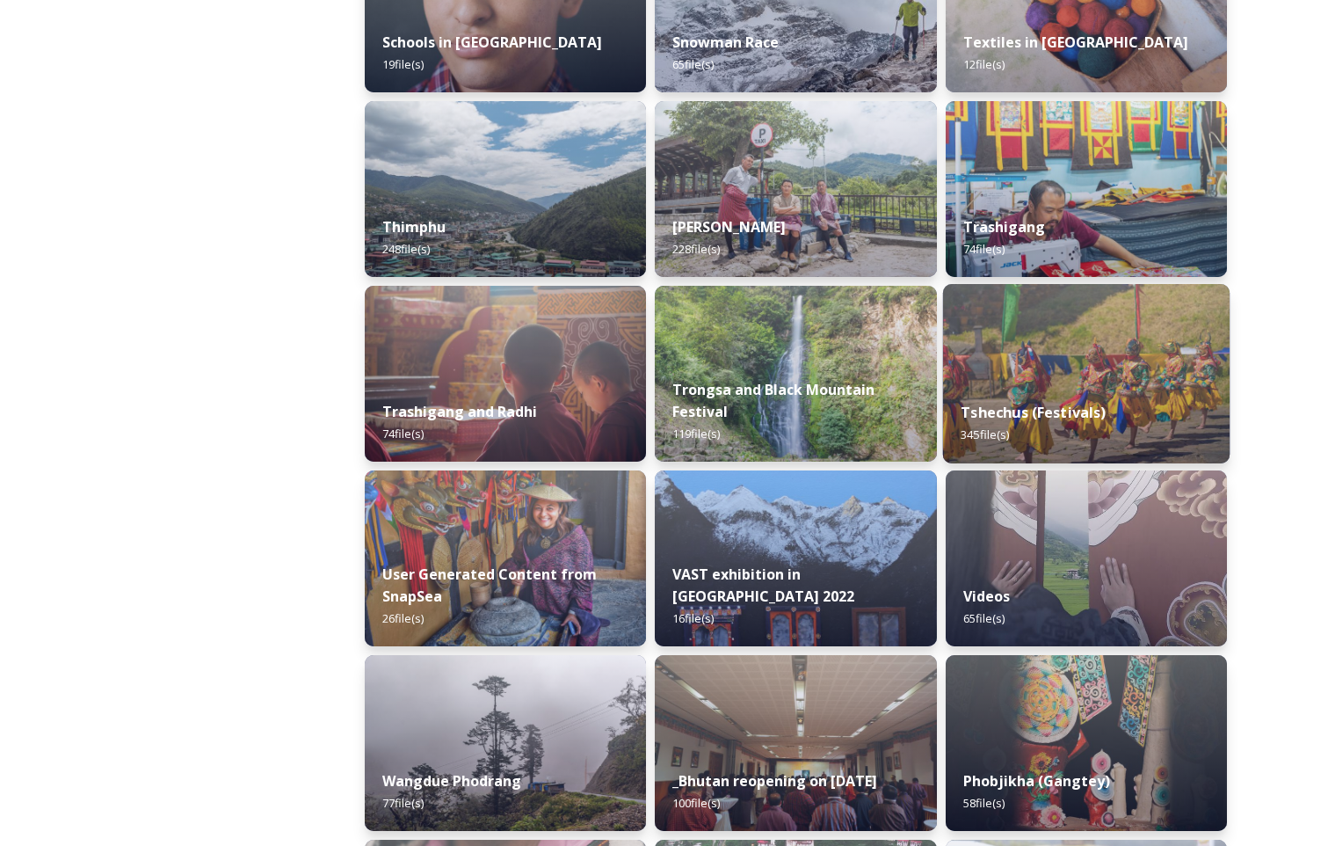
scroll to position [1976, 0]
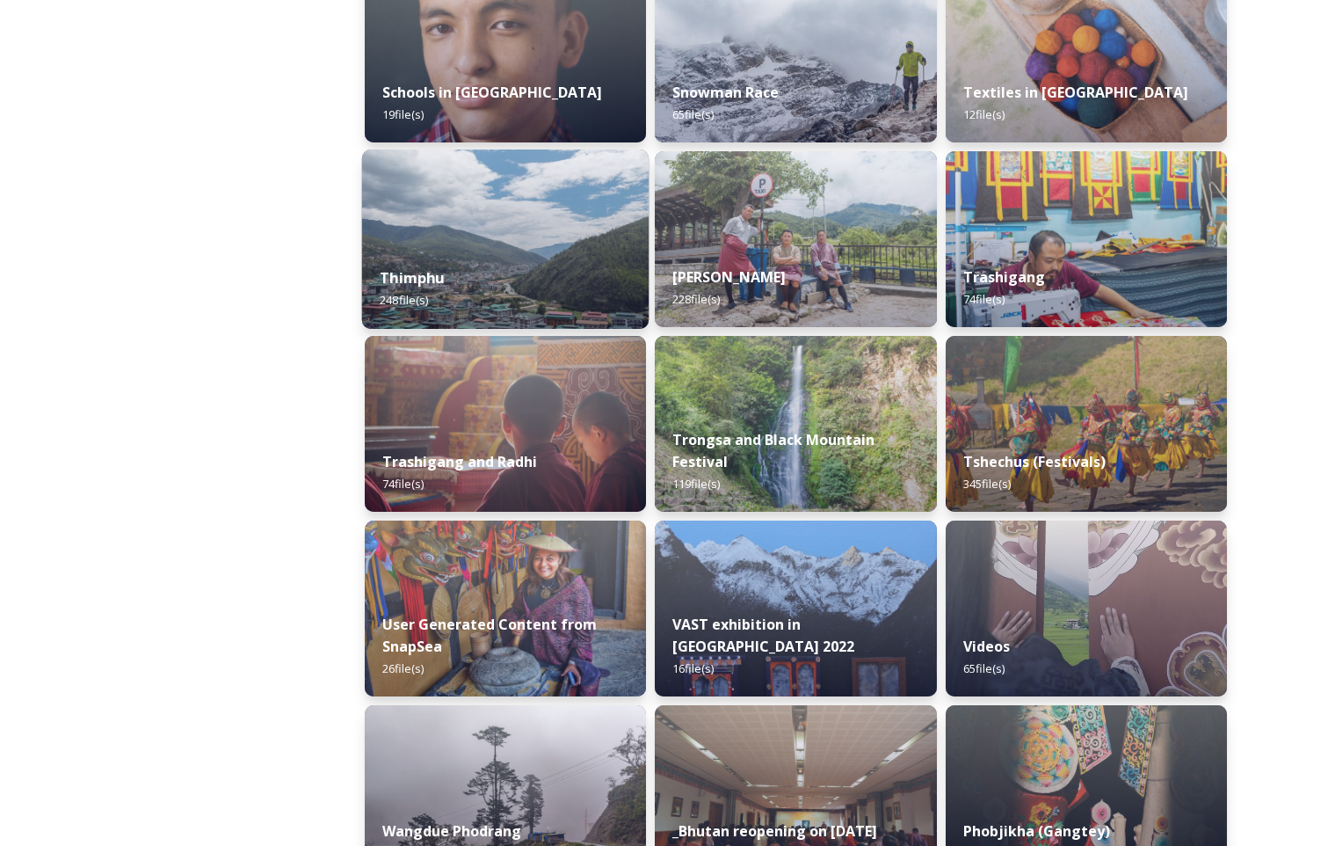
click at [533, 260] on div "Thimphu 248 file(s)" at bounding box center [505, 289] width 287 height 80
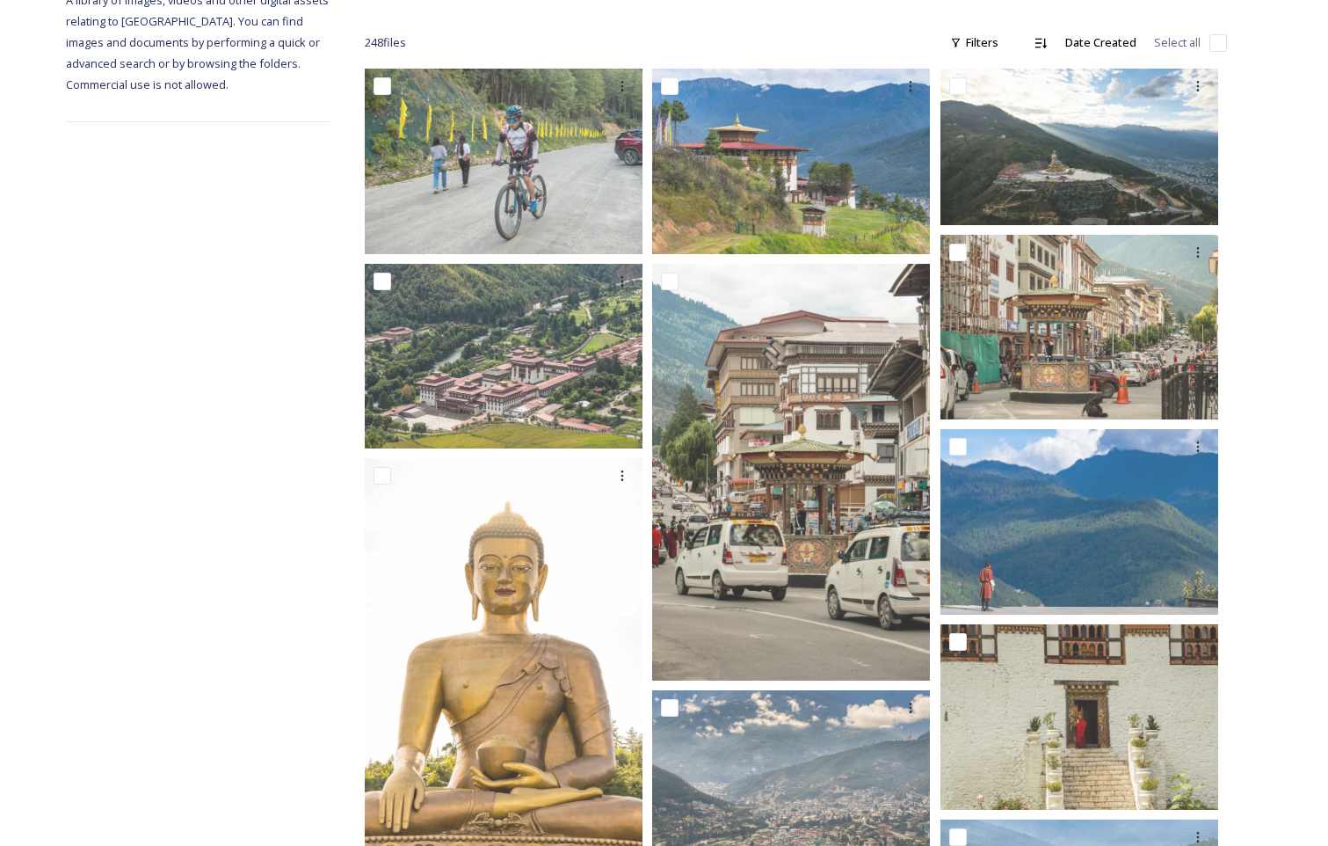
scroll to position [264, 0]
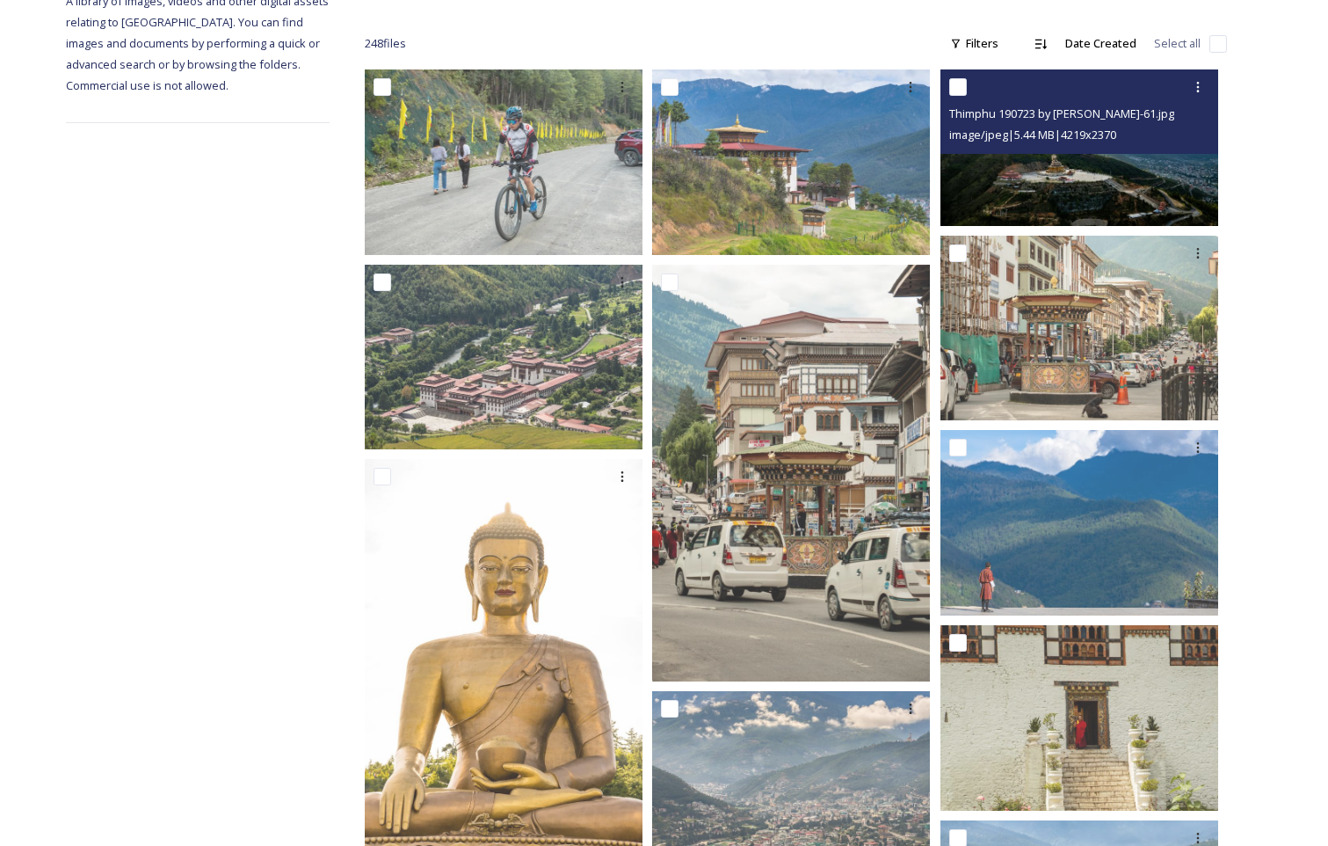
click at [1098, 184] on img at bounding box center [1080, 147] width 278 height 156
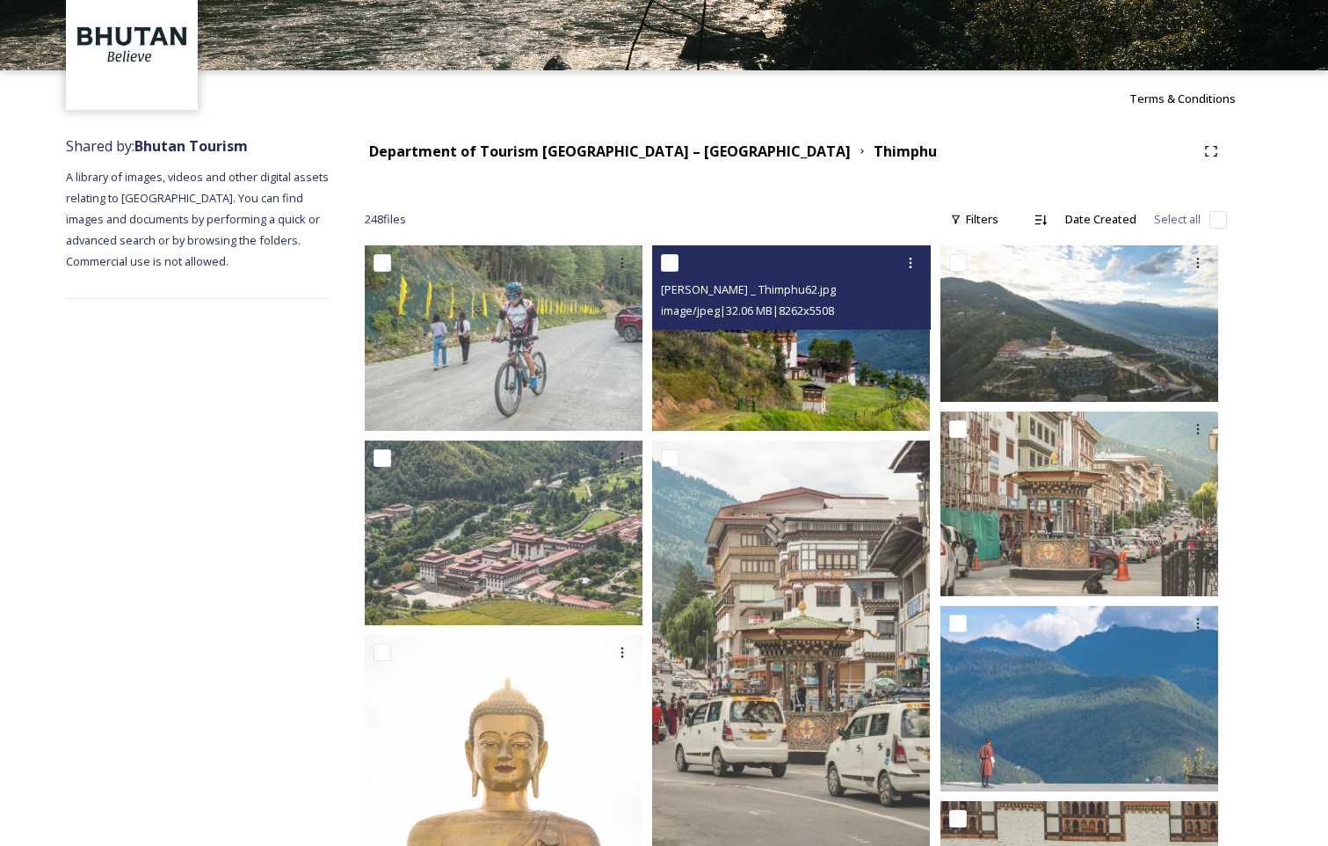
scroll to position [0, 0]
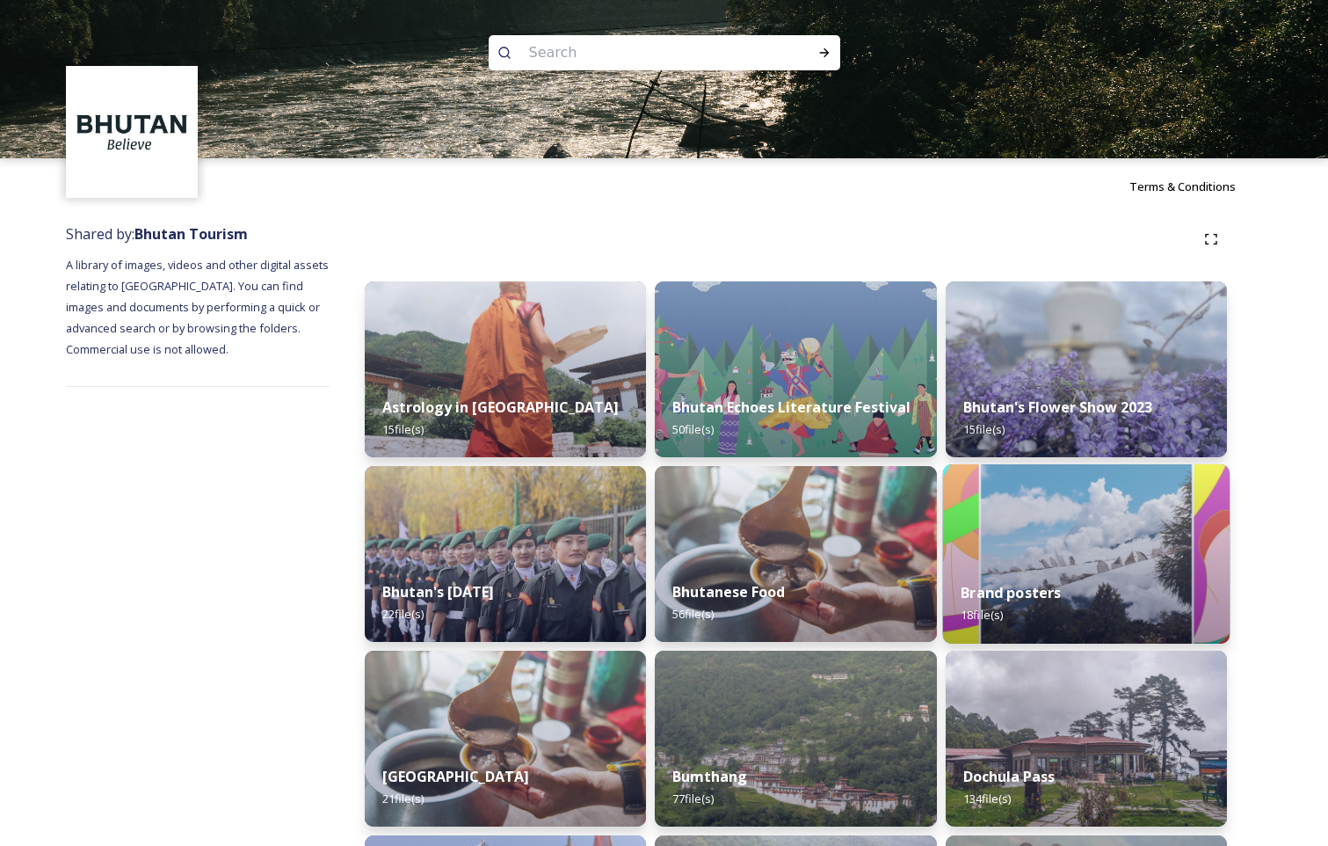
click at [1086, 606] on div "Brand posters 18 file(s)" at bounding box center [1085, 603] width 287 height 80
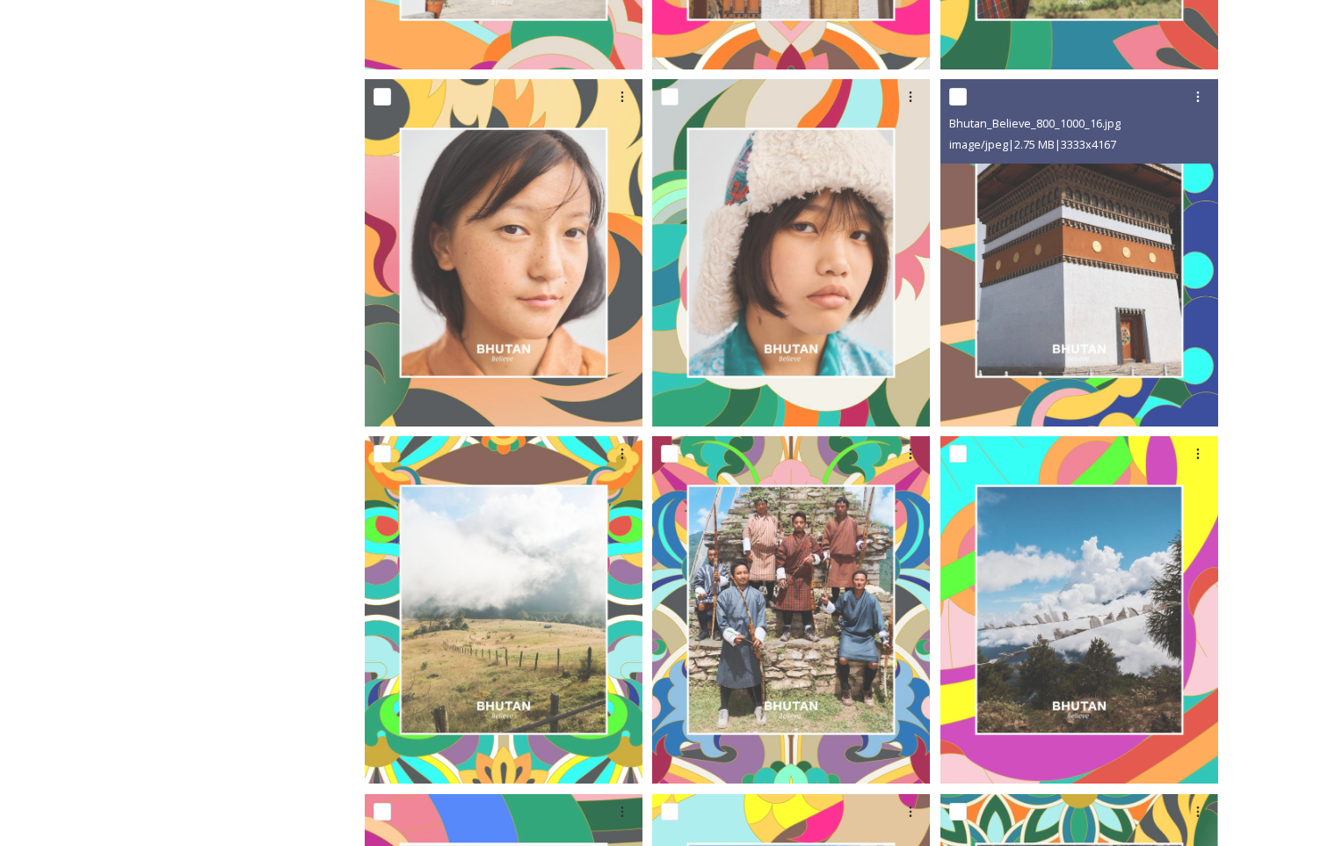
scroll to position [1582, 0]
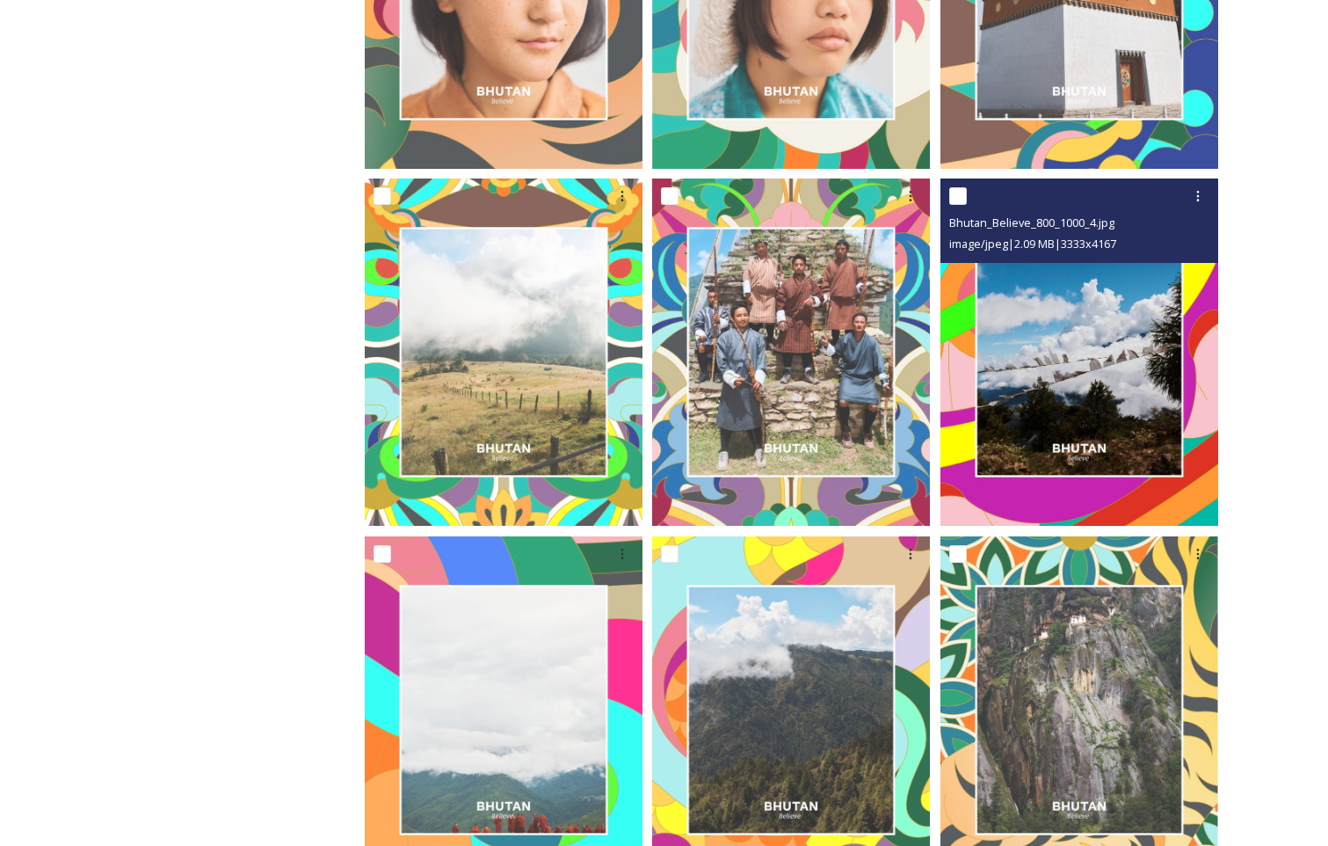
click at [1077, 400] on img at bounding box center [1080, 351] width 278 height 347
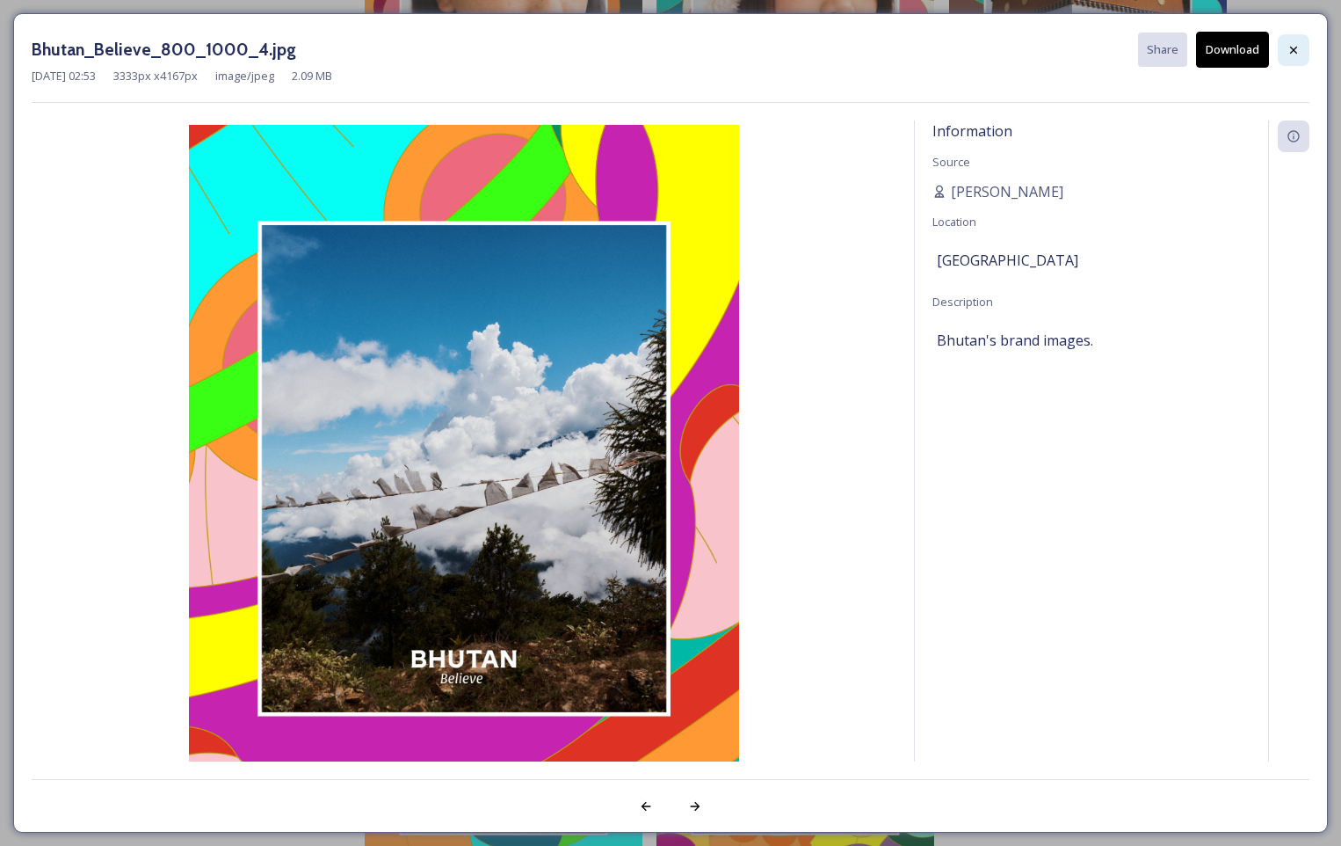
click at [1297, 61] on div at bounding box center [1294, 50] width 32 height 32
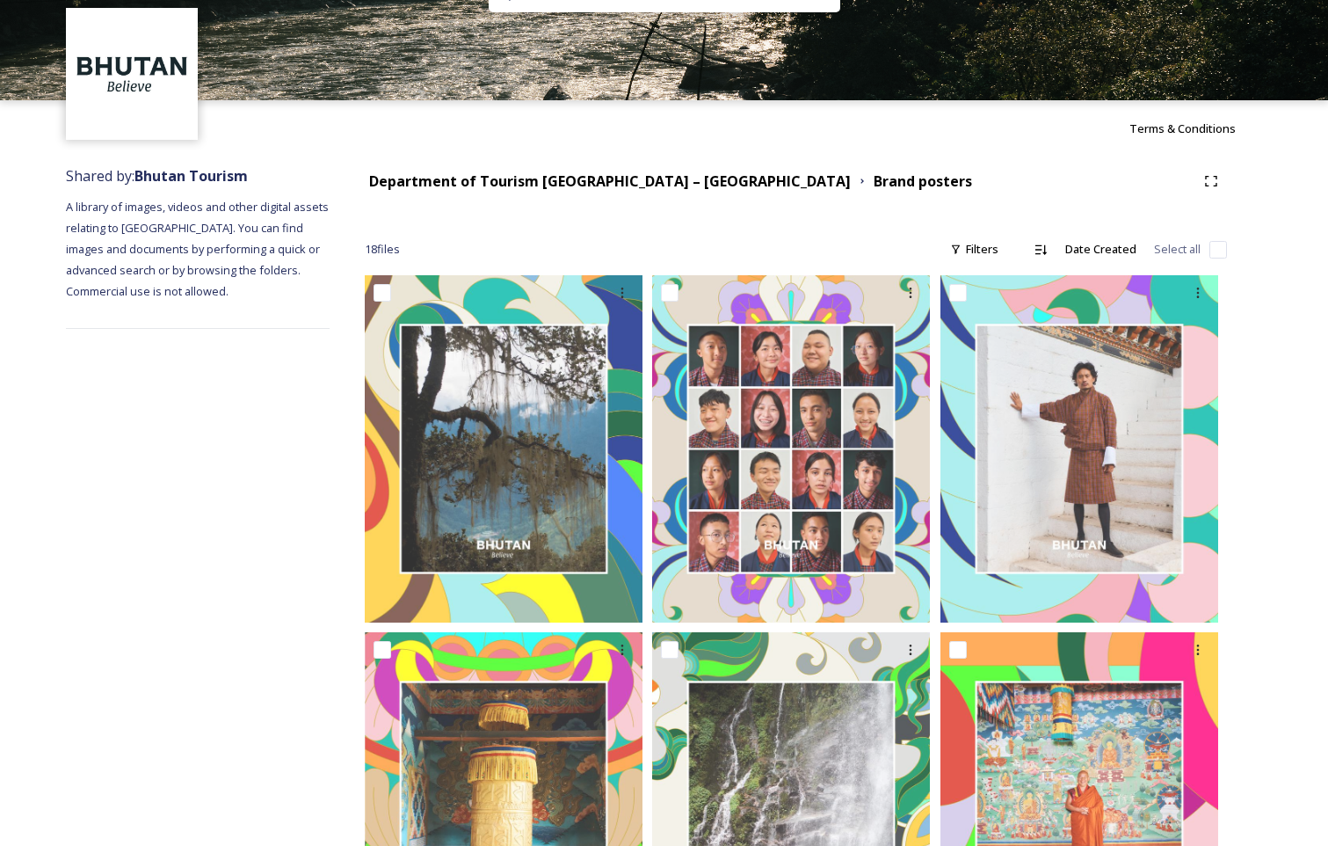
scroll to position [0, 0]
